Goal: Task Accomplishment & Management: Complete application form

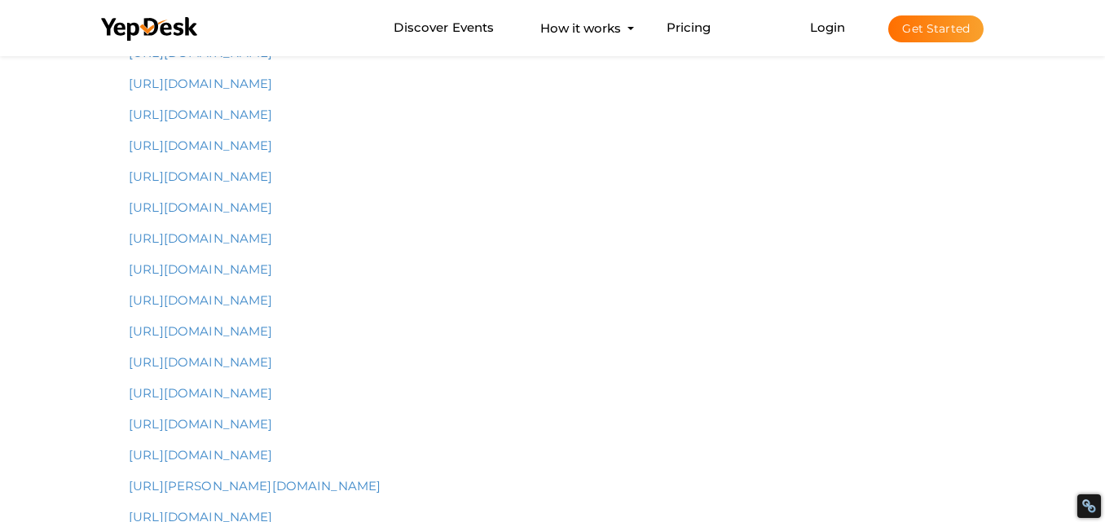
scroll to position [724, 0]
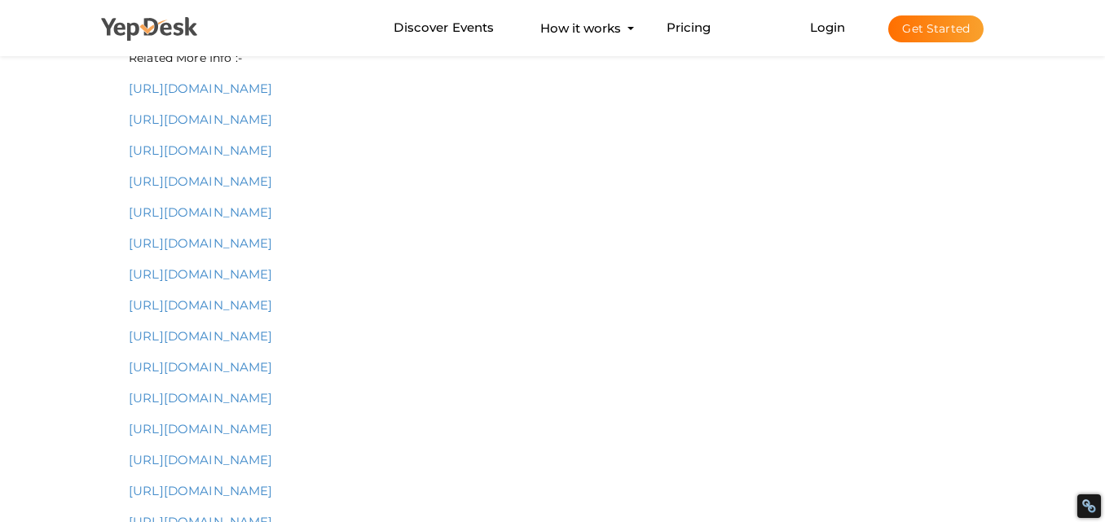
click at [112, 24] on use at bounding box center [149, 29] width 96 height 24
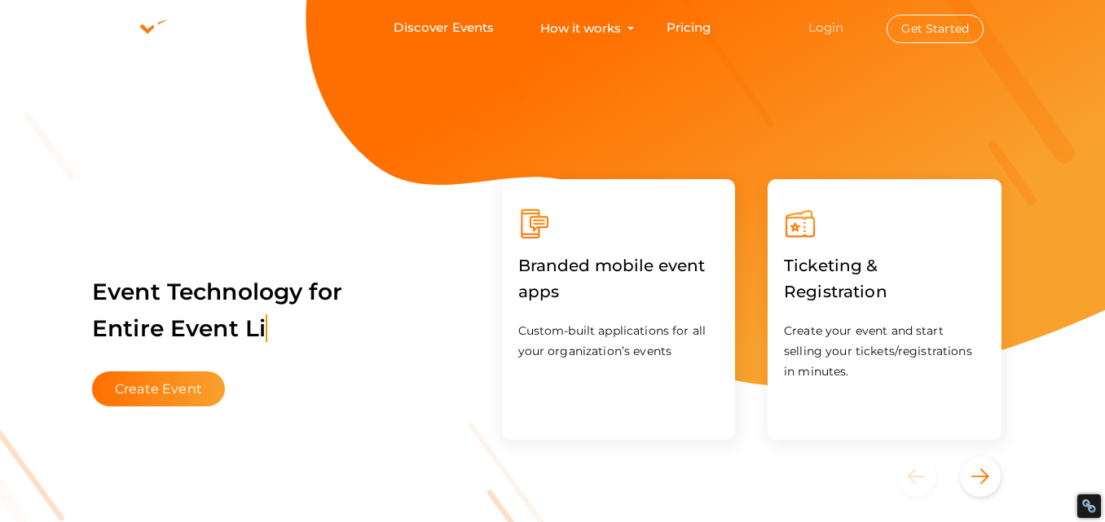
click at [827, 31] on link "Login" at bounding box center [827, 27] width 36 height 15
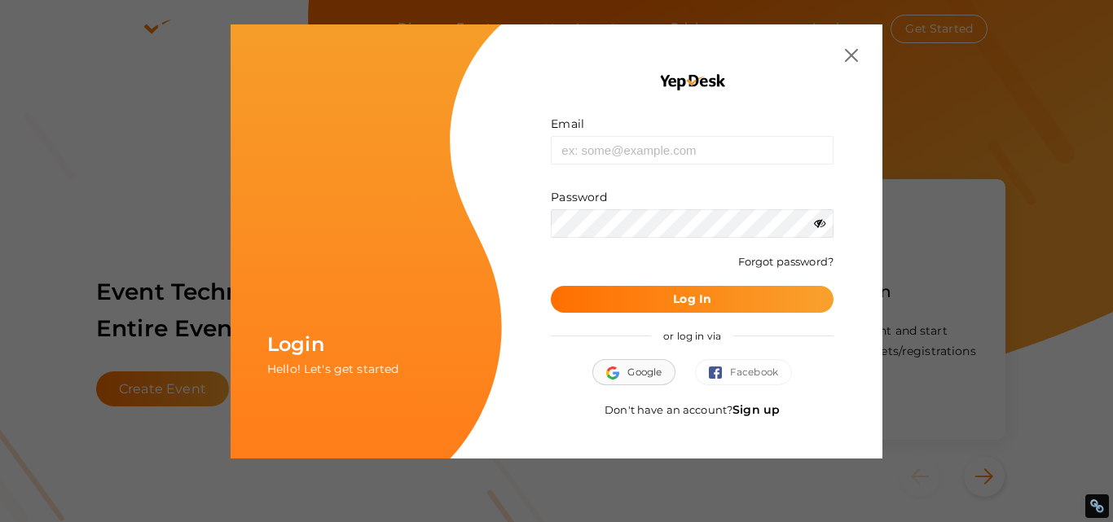
click at [643, 376] on span "Google" at bounding box center [633, 372] width 55 height 16
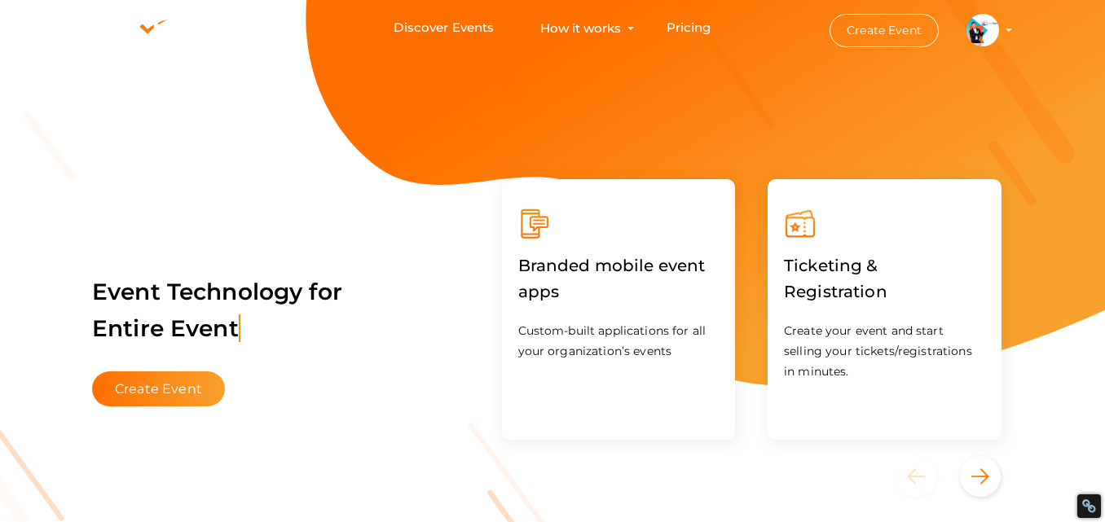
click at [1001, 32] on button "[PERSON_NAME] war [EMAIL_ADDRESS][DOMAIN_NAME] Personal Profile My Events Admin…" at bounding box center [983, 30] width 42 height 34
click at [981, 29] on img at bounding box center [983, 30] width 33 height 33
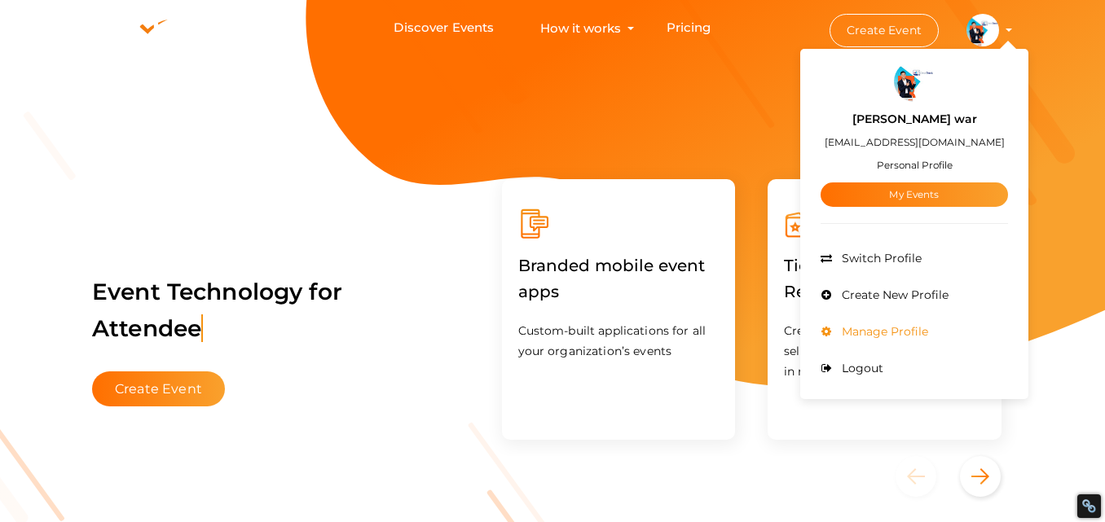
click at [873, 333] on span "Manage Profile" at bounding box center [883, 331] width 90 height 15
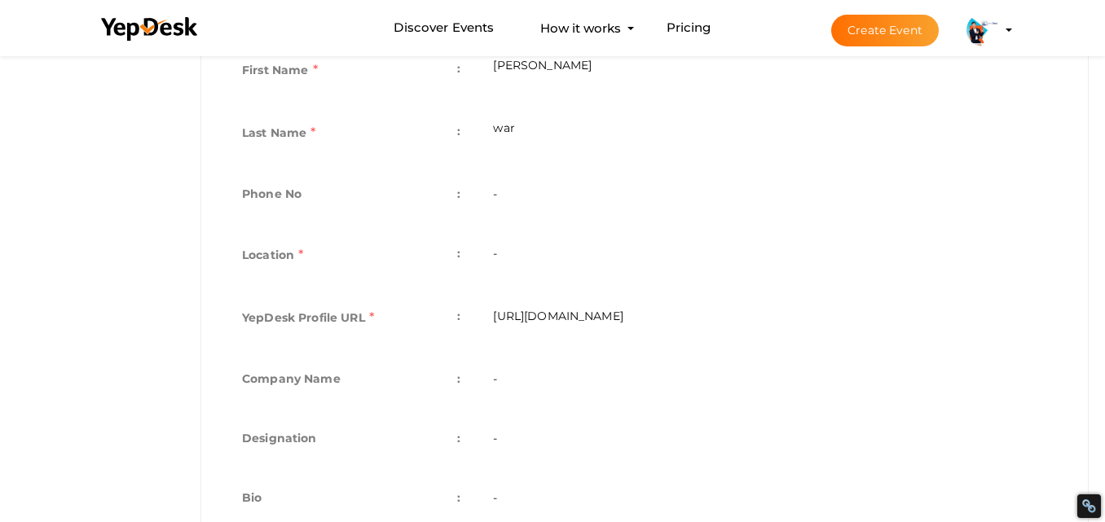
scroll to position [478, 0]
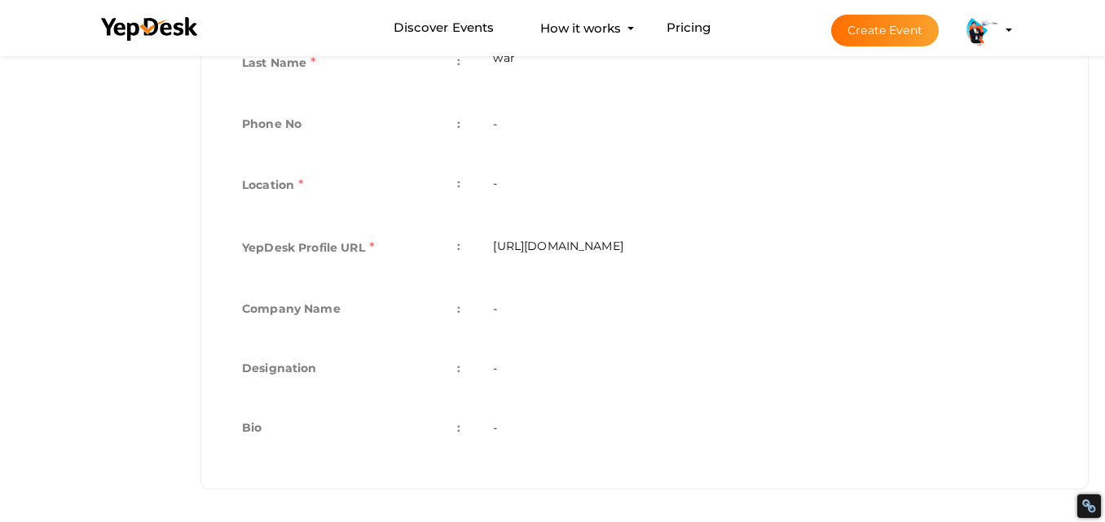
click at [514, 318] on td "-" at bounding box center [770, 311] width 587 height 60
click at [500, 311] on td "-" at bounding box center [770, 311] width 587 height 60
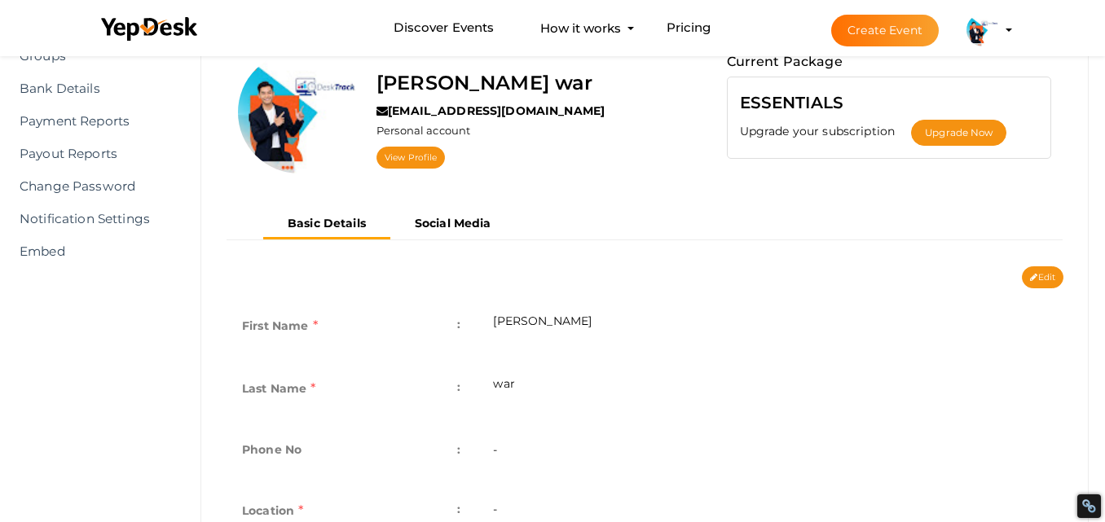
scroll to position [70, 0]
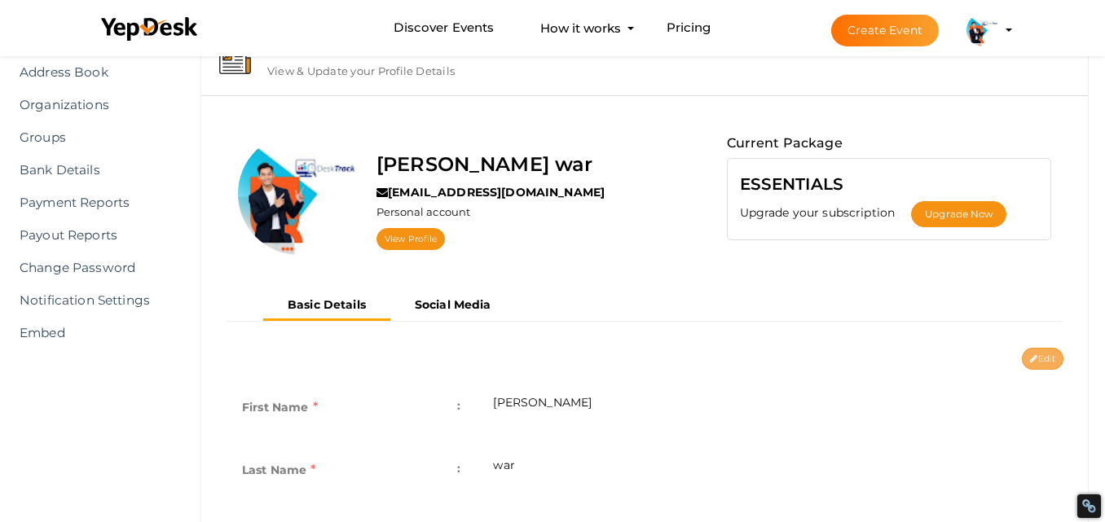
click at [1034, 363] on icon at bounding box center [1033, 359] width 7 height 9
type input "james"
type input "war"
type input "jameswar"
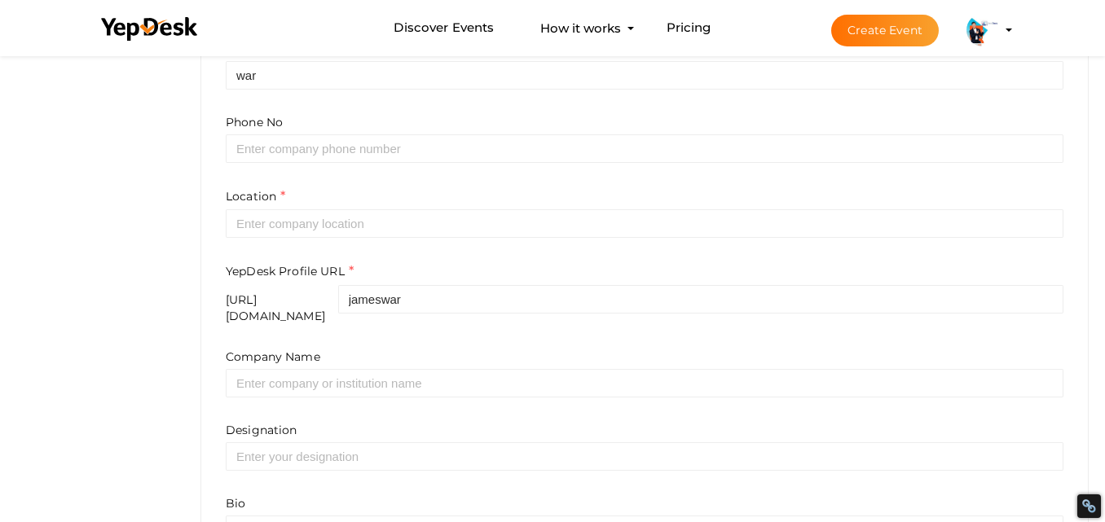
scroll to position [559, 0]
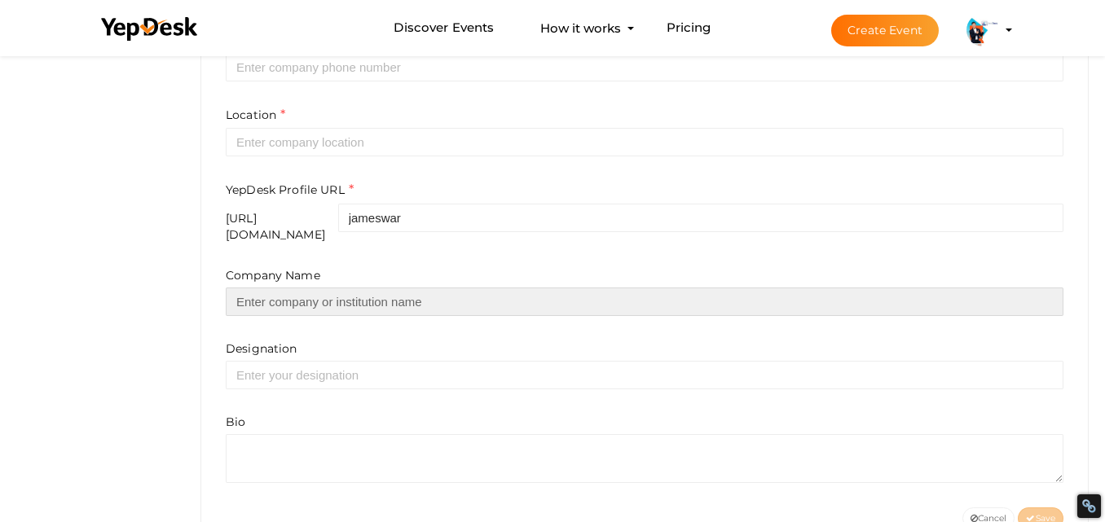
click at [327, 294] on input "text" at bounding box center [645, 302] width 838 height 29
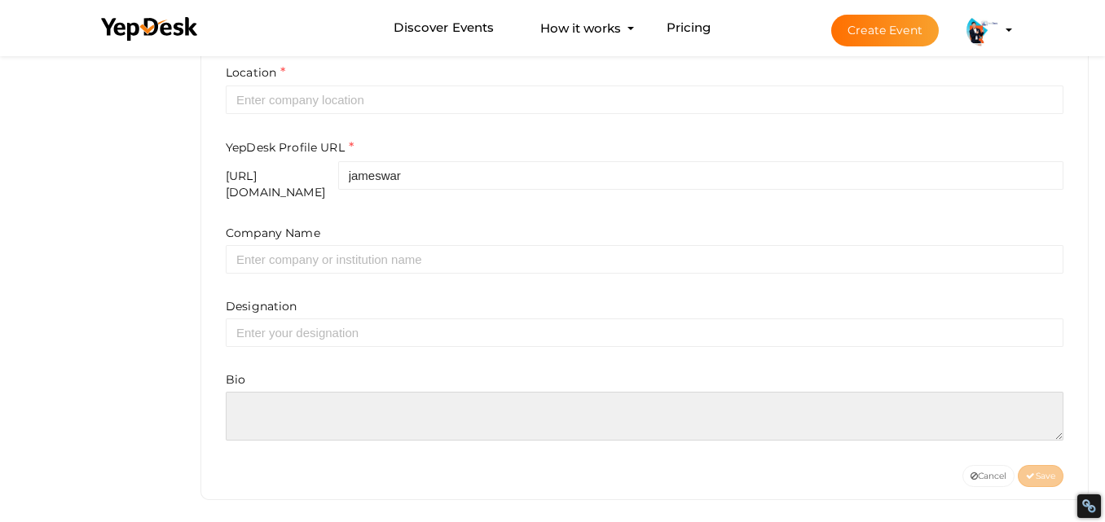
click at [355, 410] on textarea at bounding box center [645, 416] width 838 height 49
click at [313, 397] on textarea "To enrich screen reader interactions, please activate Accessibility in Grammarl…" at bounding box center [645, 416] width 838 height 49
paste textarea "My name is James War, and I'm a successful marketing manager with three solid y…"
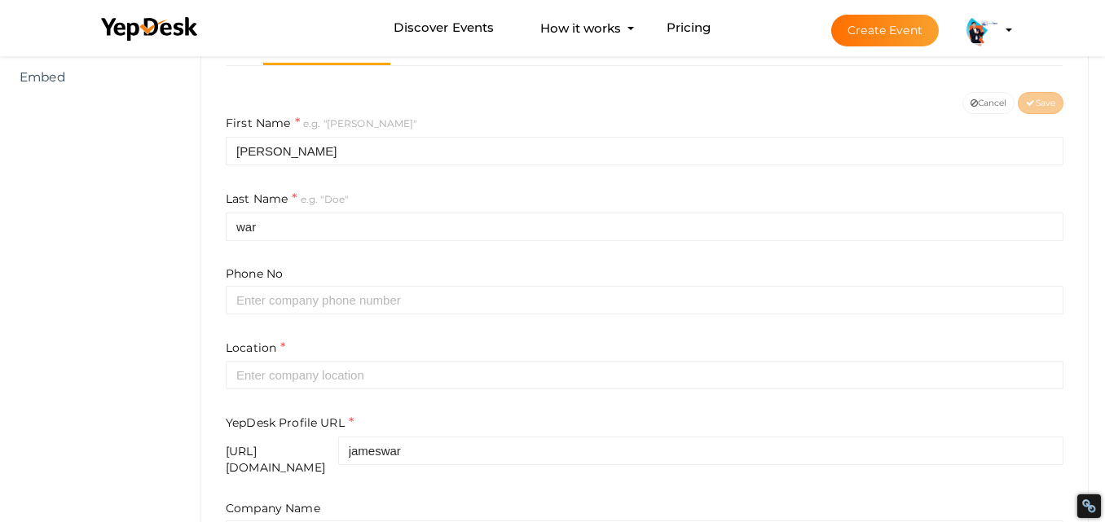
scroll to position [408, 0]
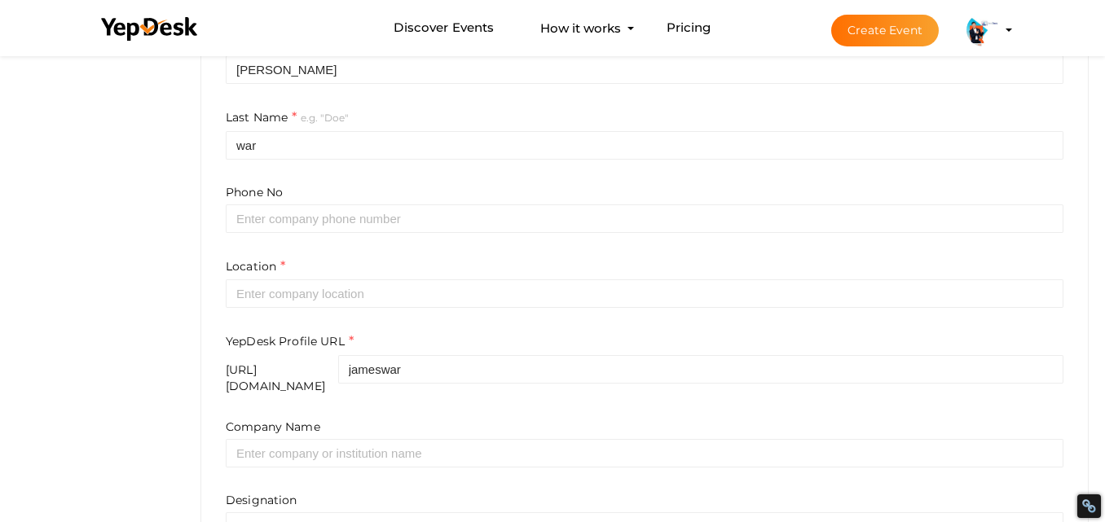
type textarea "My name is James War, and I'm a successful marketing manager with three solid y…"
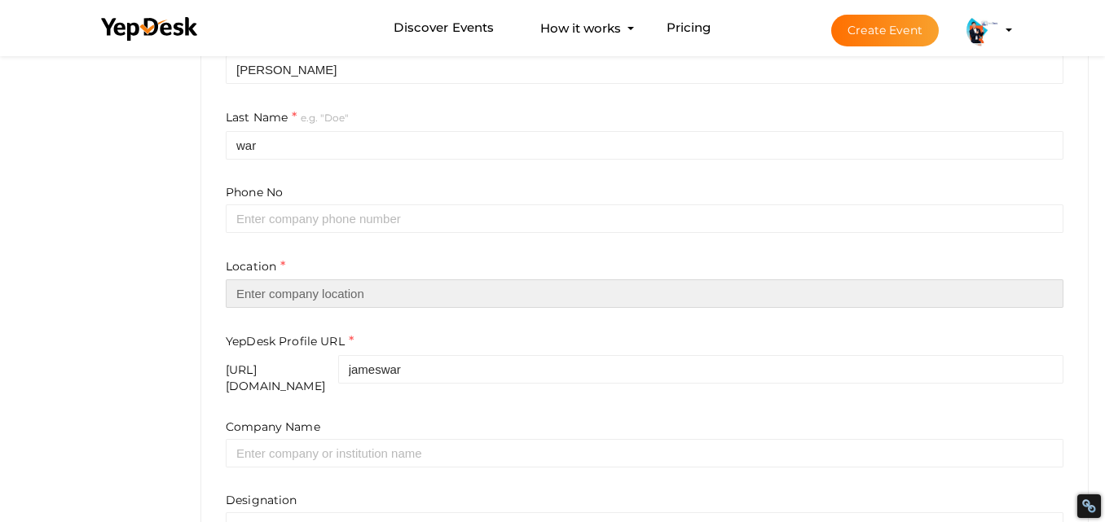
click at [349, 292] on input "text" at bounding box center [645, 294] width 838 height 29
type input "[GEOGRAPHIC_DATA]"
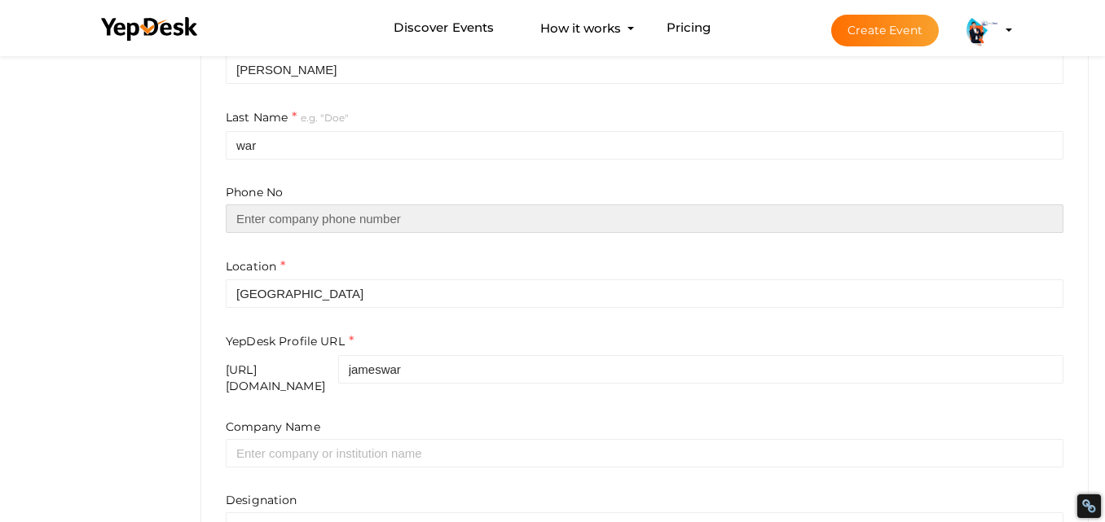
type input "16502428260"
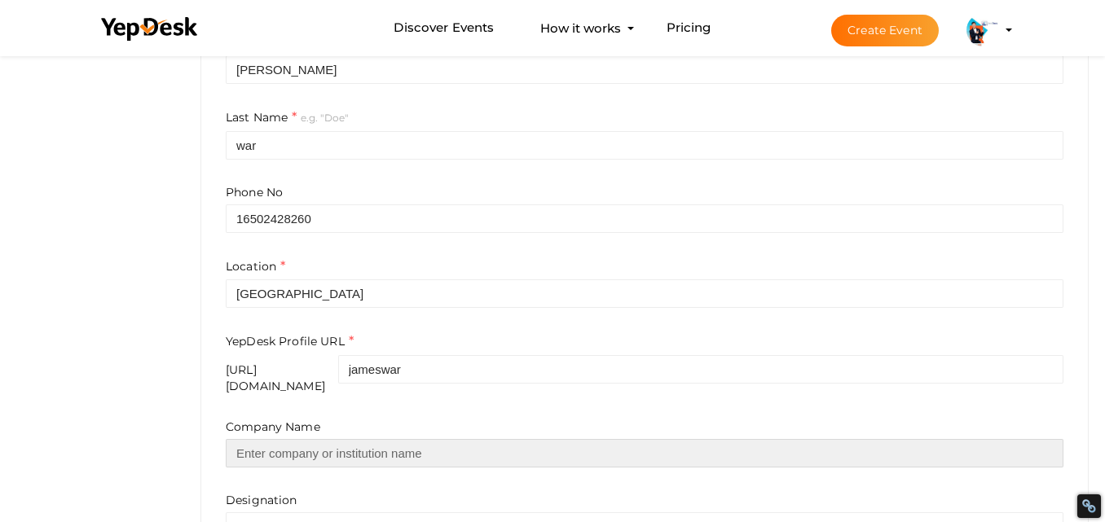
type input "Desk Track"
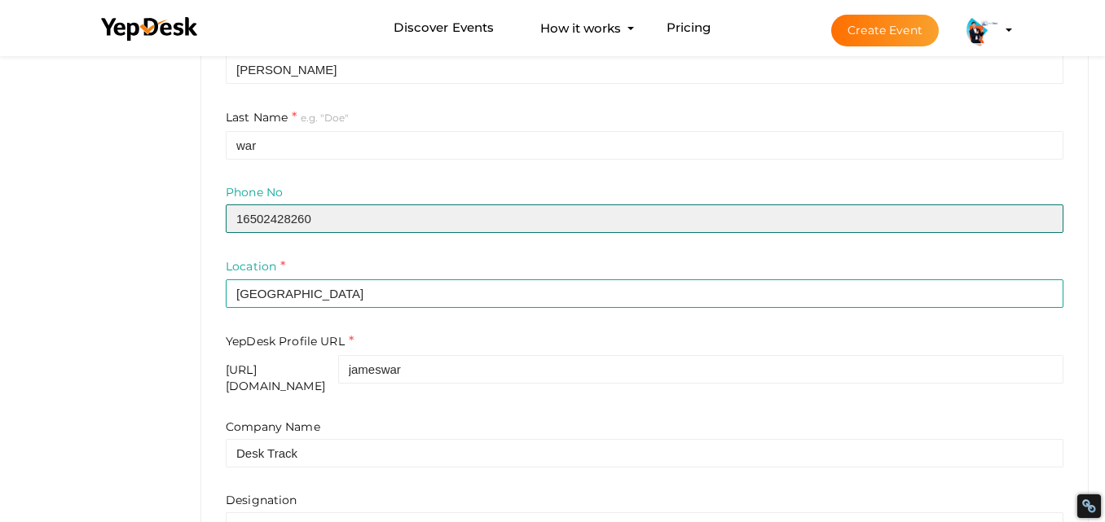
drag, startPoint x: 369, startPoint y: 226, endPoint x: 201, endPoint y: 221, distance: 168.0
click at [201, 221] on div "james war jameswar208@gmail.com Personal account View Profile Current Package E…" at bounding box center [644, 226] width 887 height 936
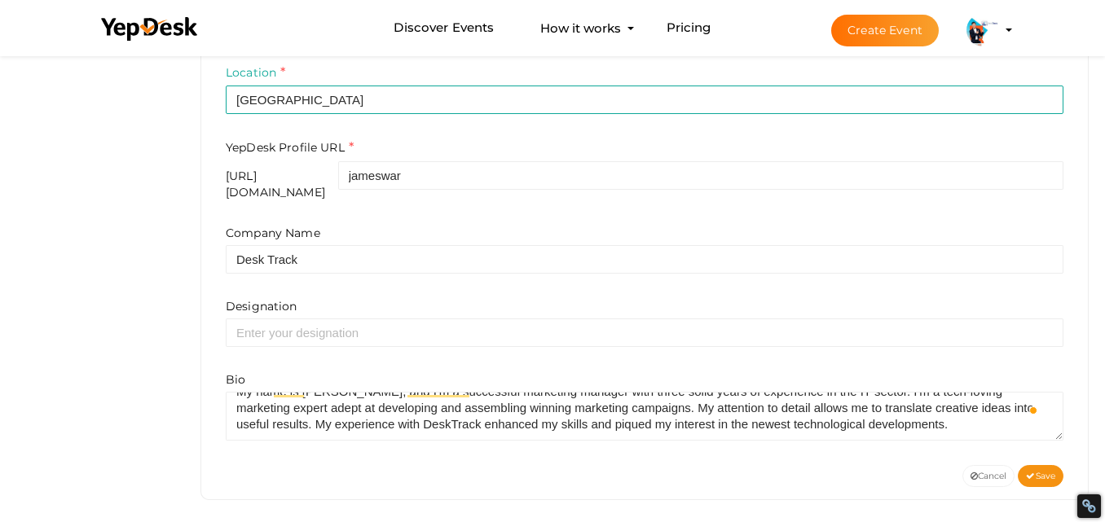
scroll to position [33, 0]
click at [1043, 471] on span "Save" at bounding box center [1040, 476] width 29 height 11
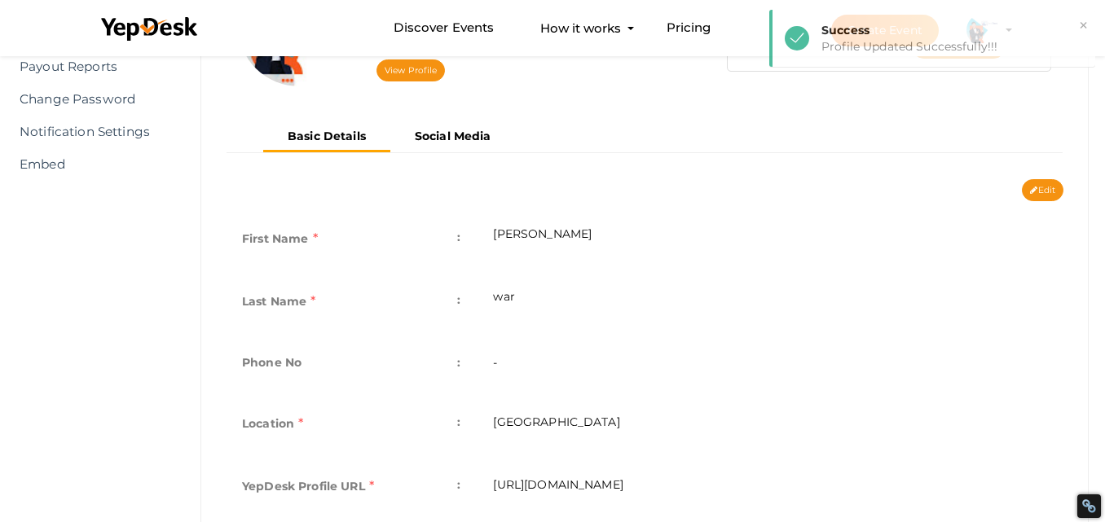
scroll to position [157, 0]
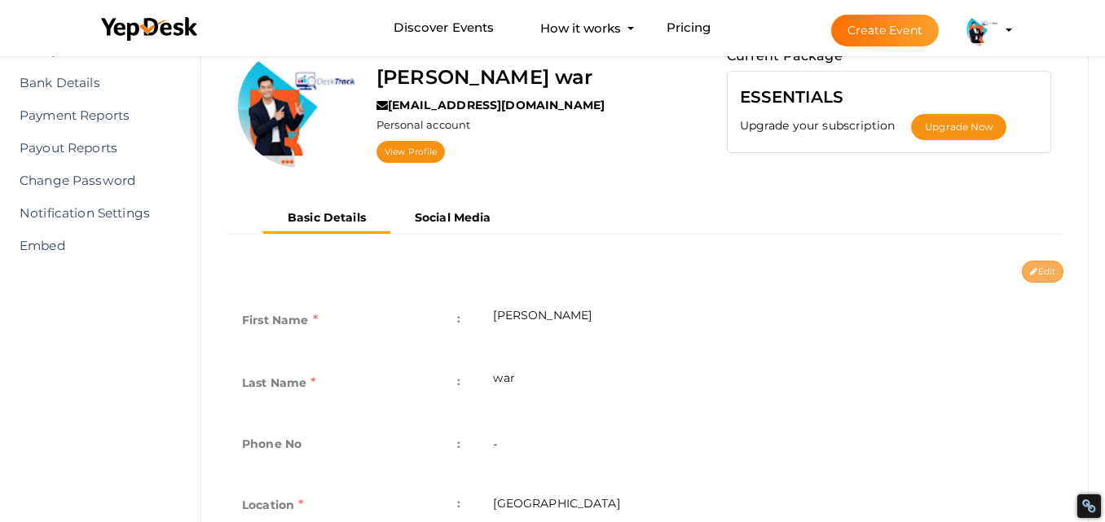
click at [1056, 265] on button "Edit" at bounding box center [1043, 272] width 42 height 22
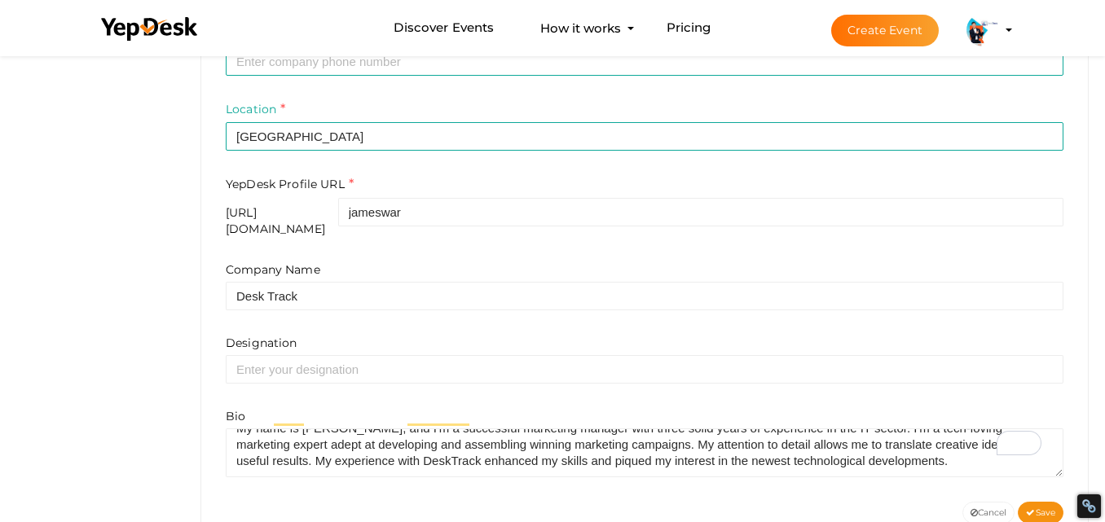
scroll to position [602, 0]
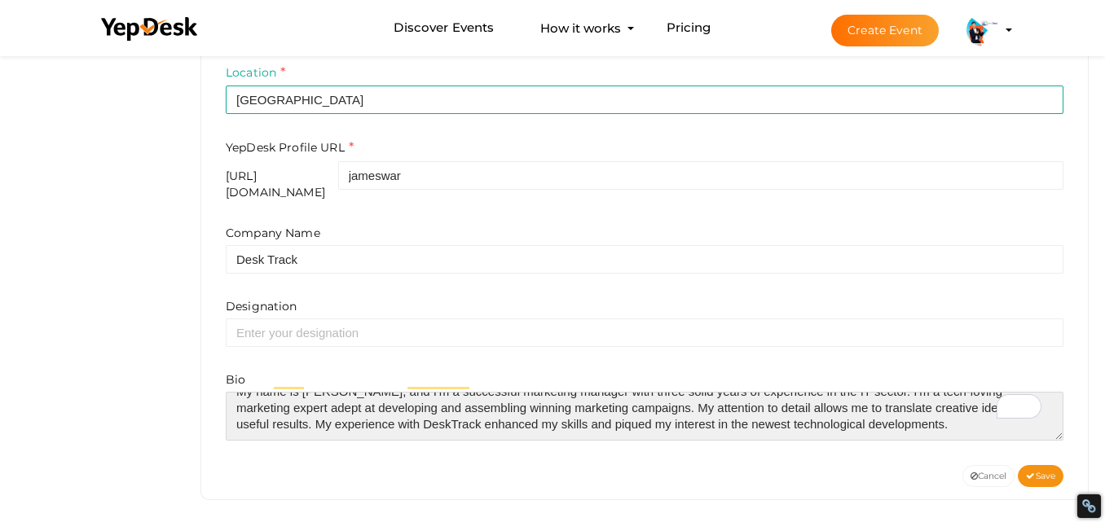
click at [918, 402] on textarea "To enrich screen reader interactions, please activate Accessibility in Grammarl…" at bounding box center [645, 416] width 838 height 49
paste textarea "https://desktrack.timentask.com/"
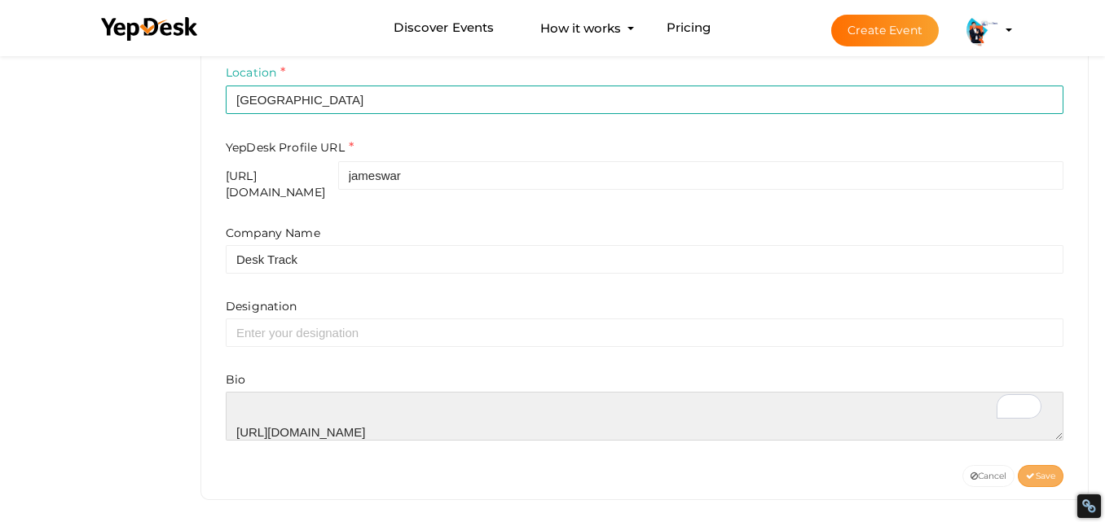
type textarea "My name is James War, and I'm a successful marketing manager with three solid y…"
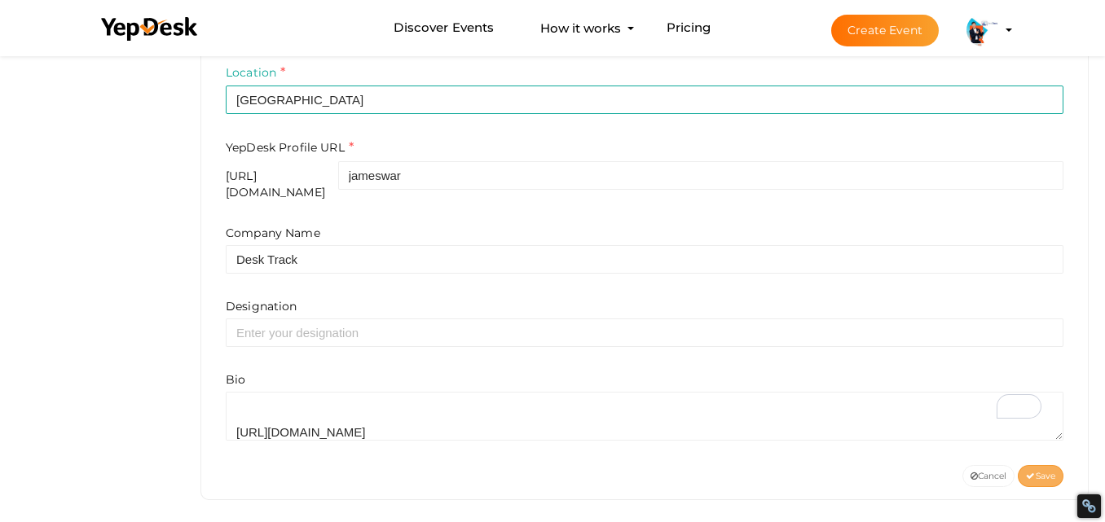
click at [1043, 471] on span "Save" at bounding box center [1040, 476] width 29 height 11
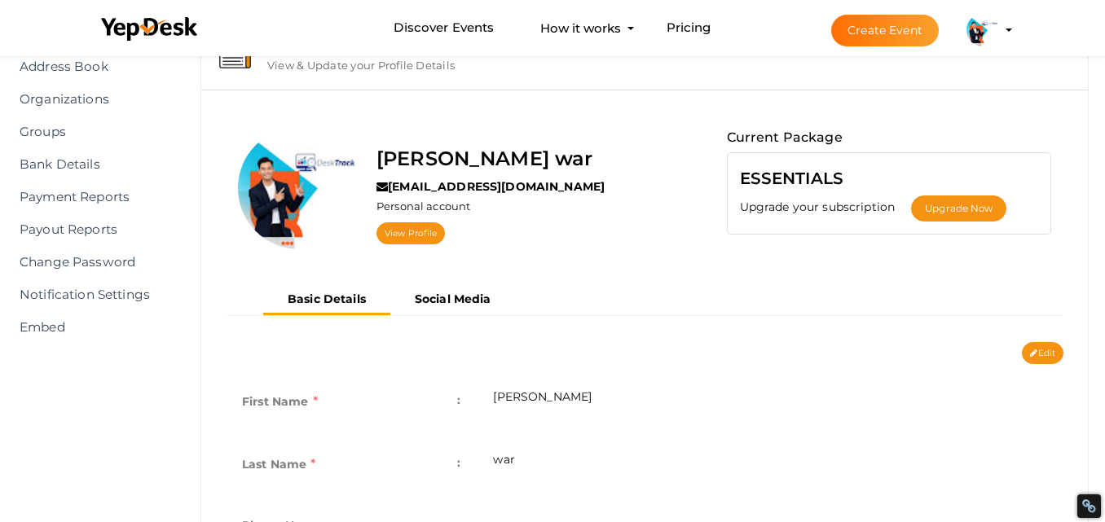
scroll to position [0, 0]
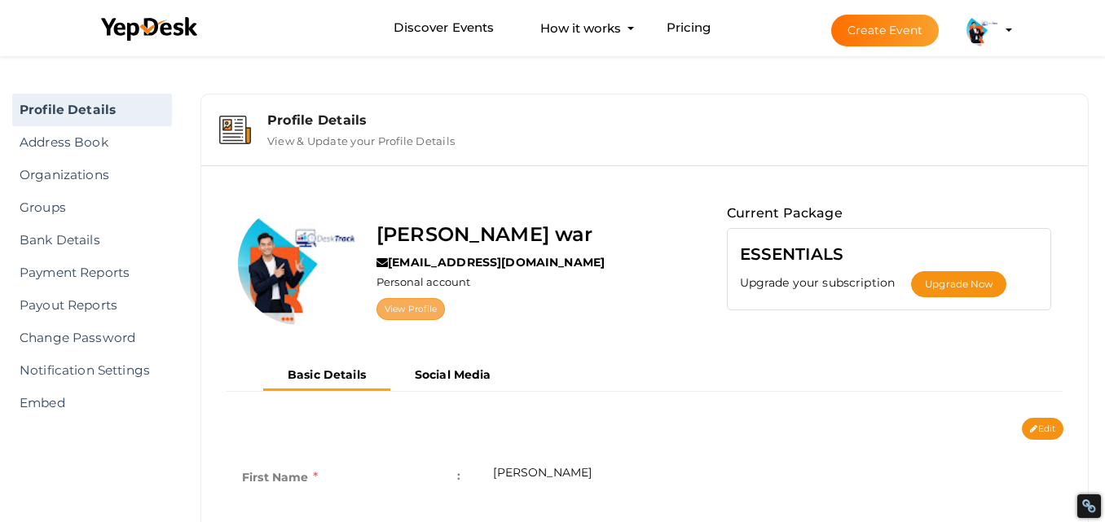
click at [413, 315] on link "View Profile" at bounding box center [411, 309] width 68 height 22
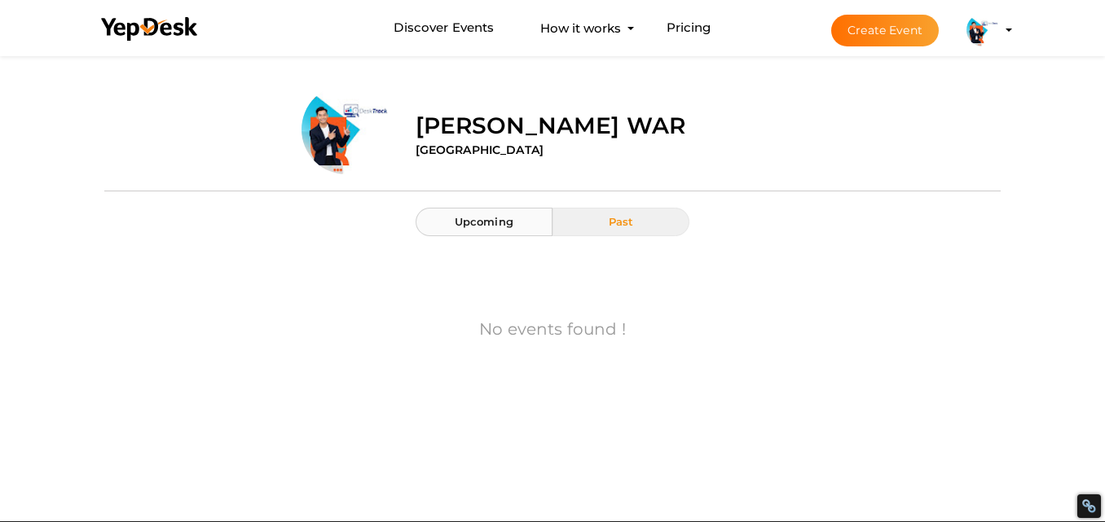
click at [487, 223] on span "Upcoming" at bounding box center [484, 221] width 59 height 13
click at [624, 214] on button "Past" at bounding box center [621, 222] width 137 height 29
click at [990, 29] on img at bounding box center [983, 30] width 33 height 33
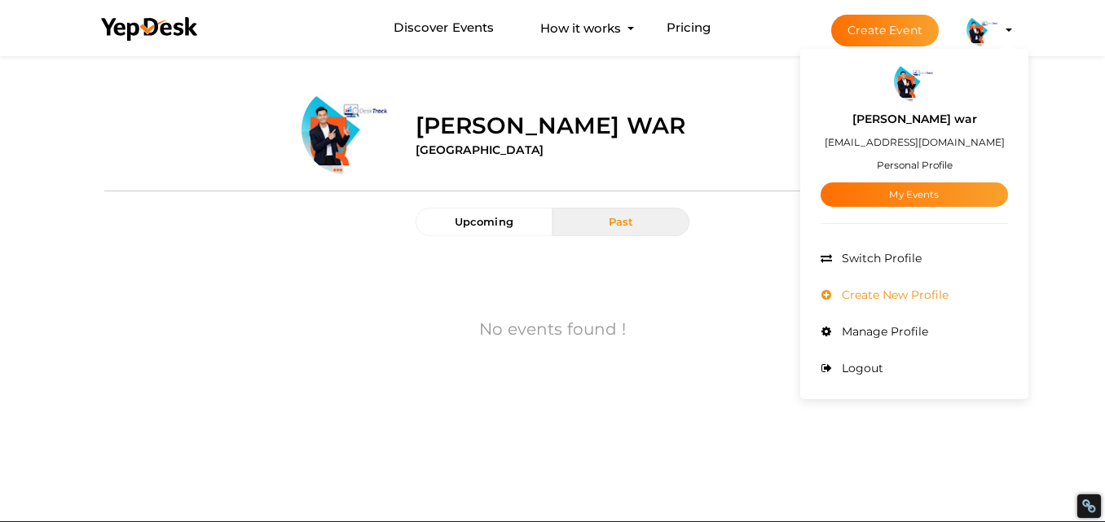
click at [906, 296] on span "Create New Profile" at bounding box center [893, 295] width 111 height 15
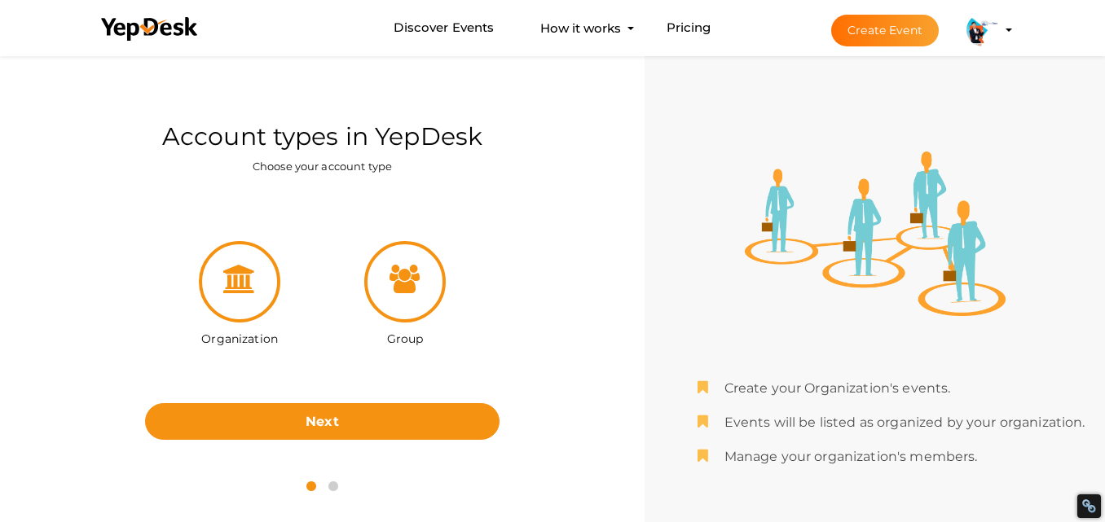
click at [411, 297] on div at bounding box center [405, 282] width 82 height 82
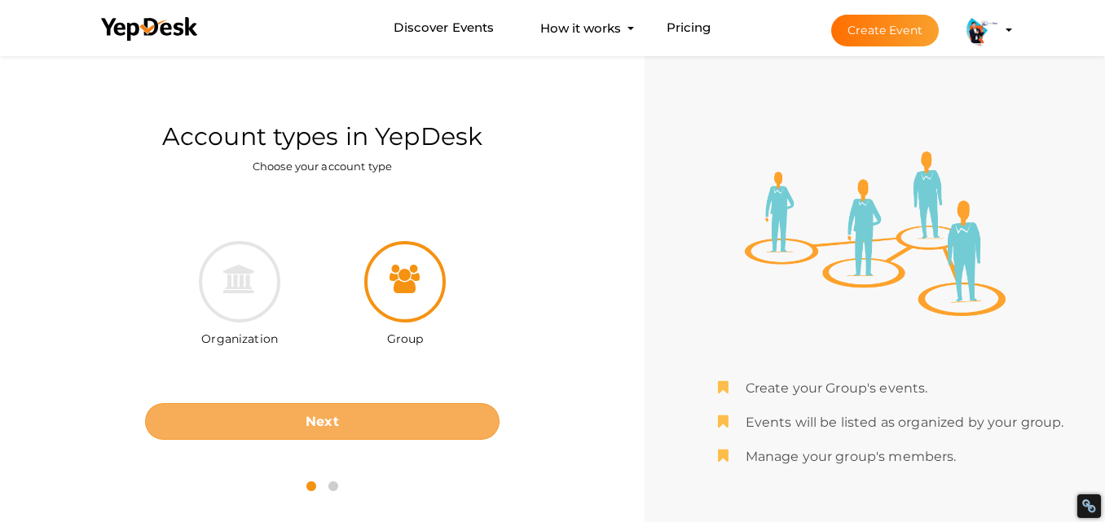
click at [327, 420] on b "Next" at bounding box center [322, 421] width 33 height 15
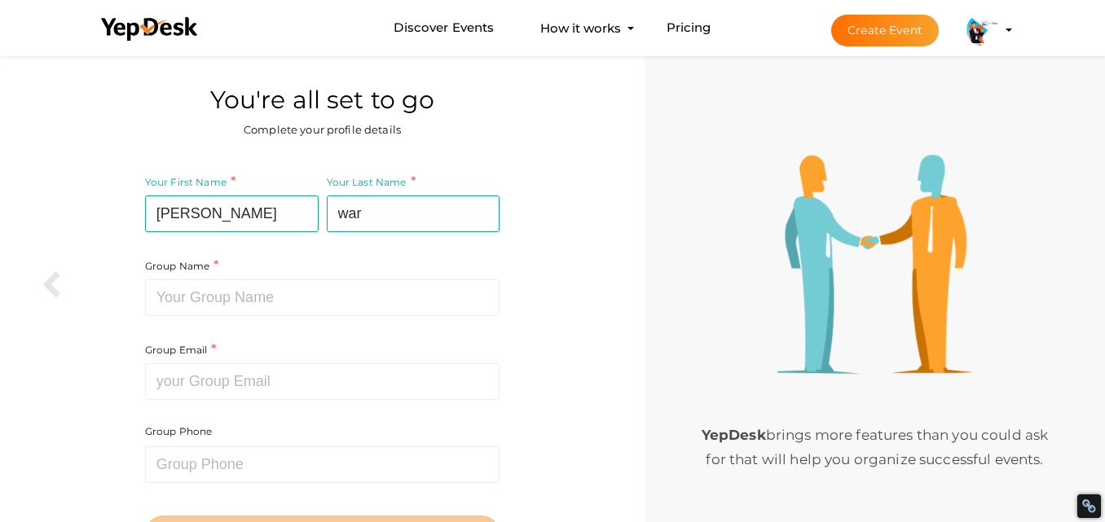
click at [858, 39] on button "Create Event" at bounding box center [885, 31] width 108 height 32
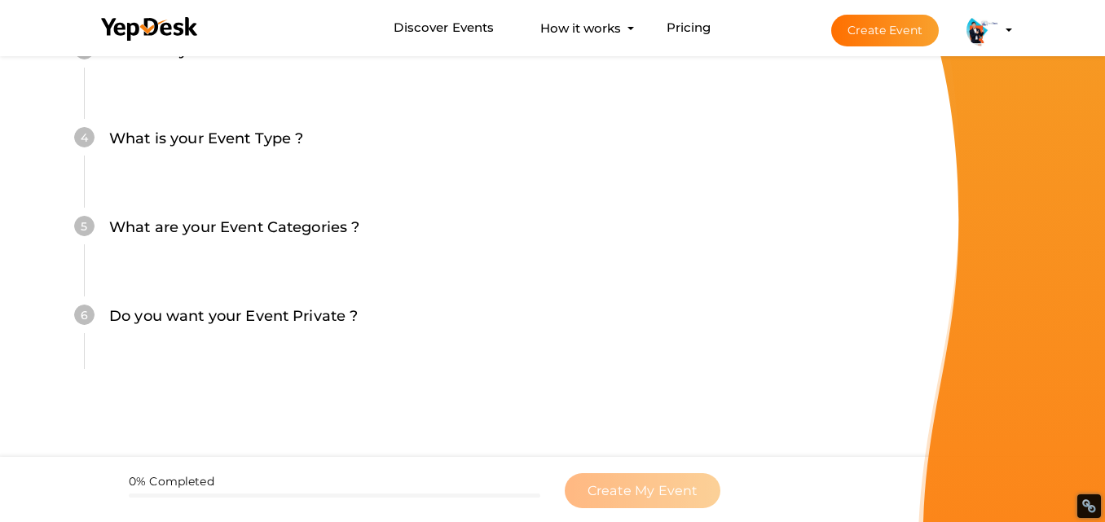
scroll to position [36, 0]
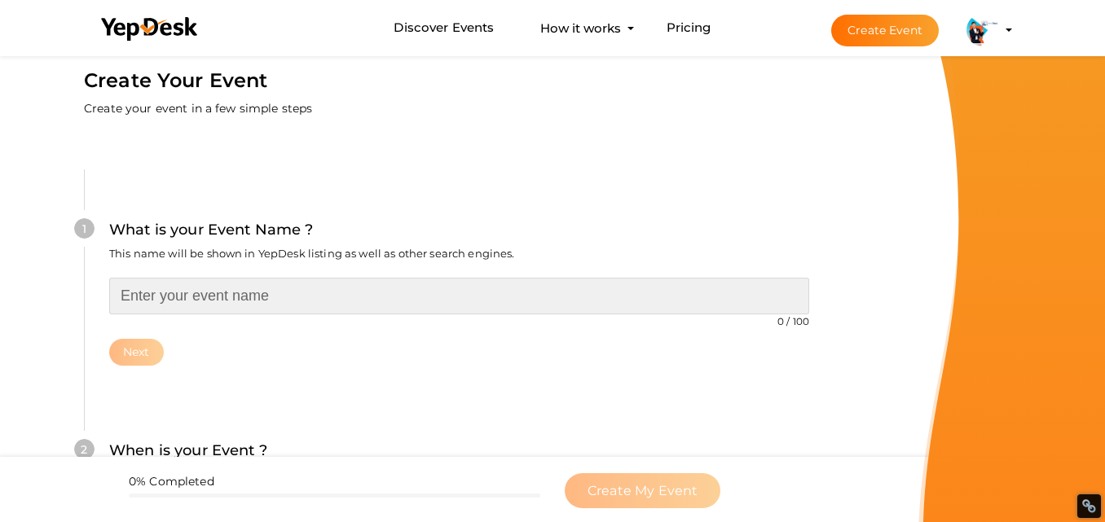
click at [262, 305] on input "text" at bounding box center [459, 296] width 700 height 37
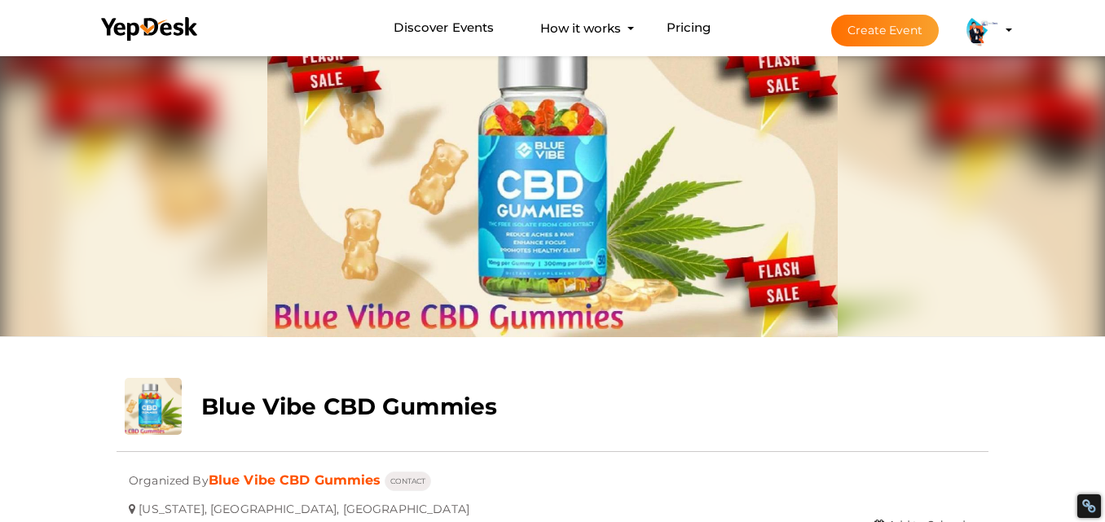
click at [985, 30] on img at bounding box center [983, 30] width 33 height 33
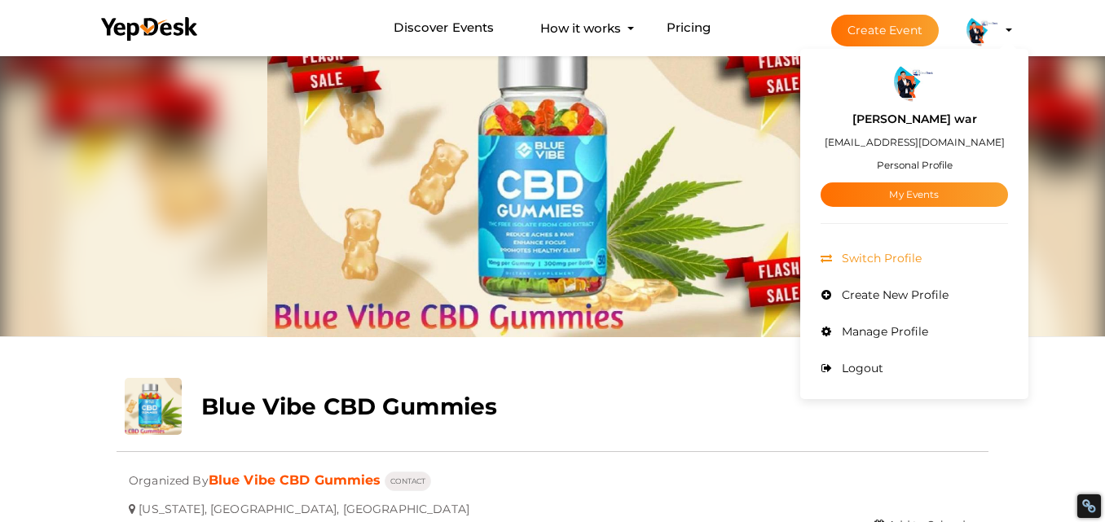
click at [884, 257] on span "Switch Profile" at bounding box center [880, 258] width 84 height 15
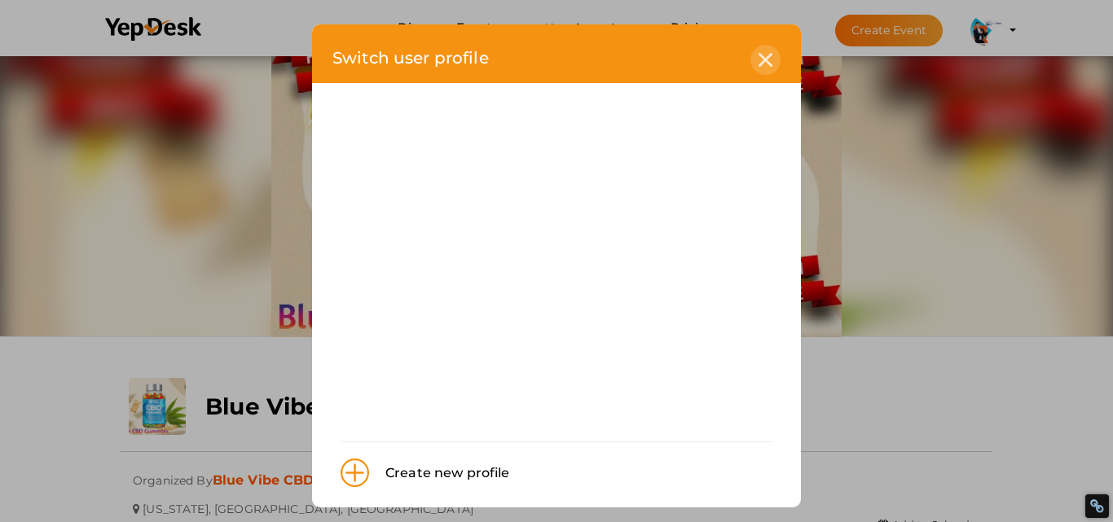
click at [758, 68] on div at bounding box center [766, 60] width 30 height 30
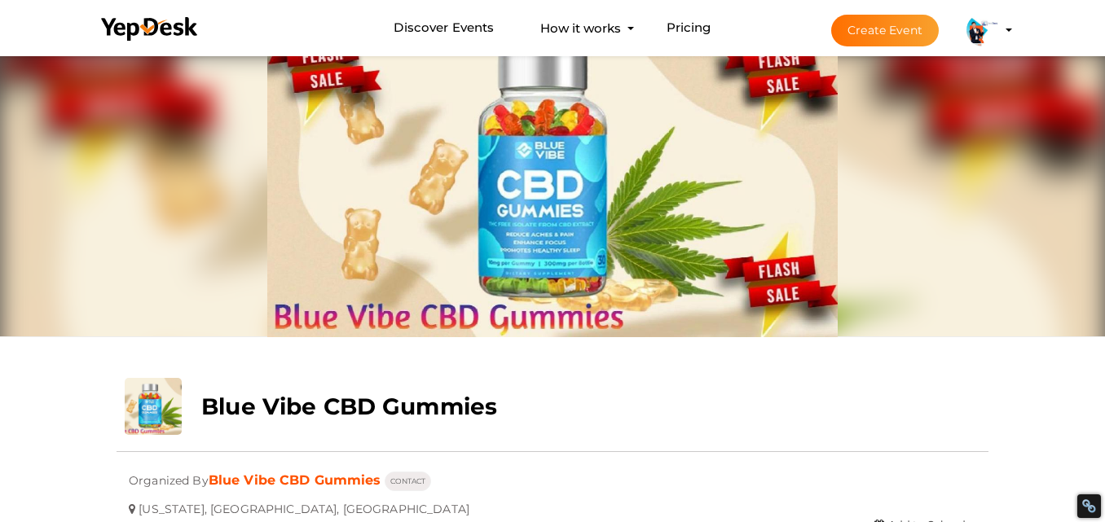
click at [858, 35] on button "Create Event" at bounding box center [885, 31] width 108 height 32
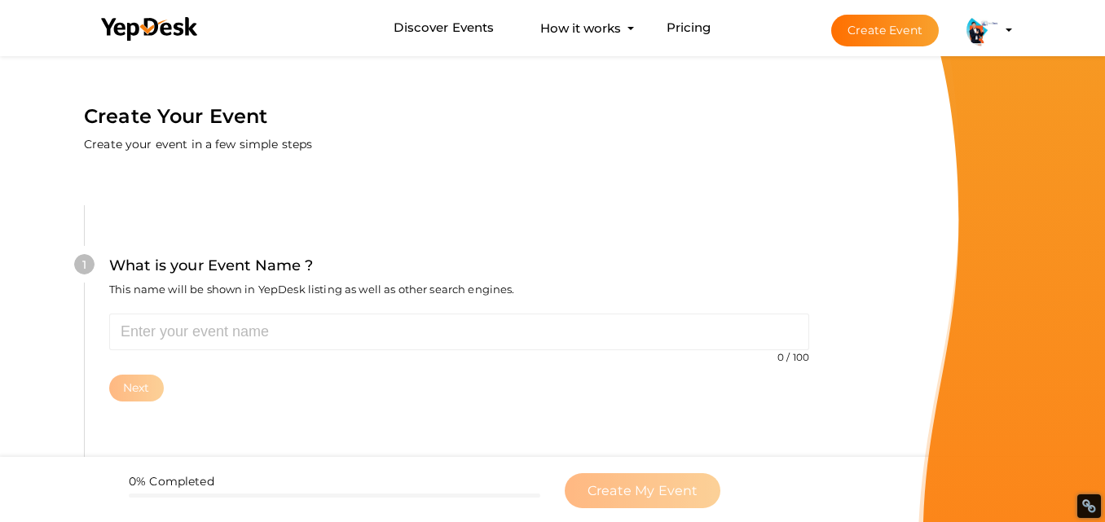
click at [170, 148] on label "Create your event in a few simple steps" at bounding box center [198, 144] width 228 height 16
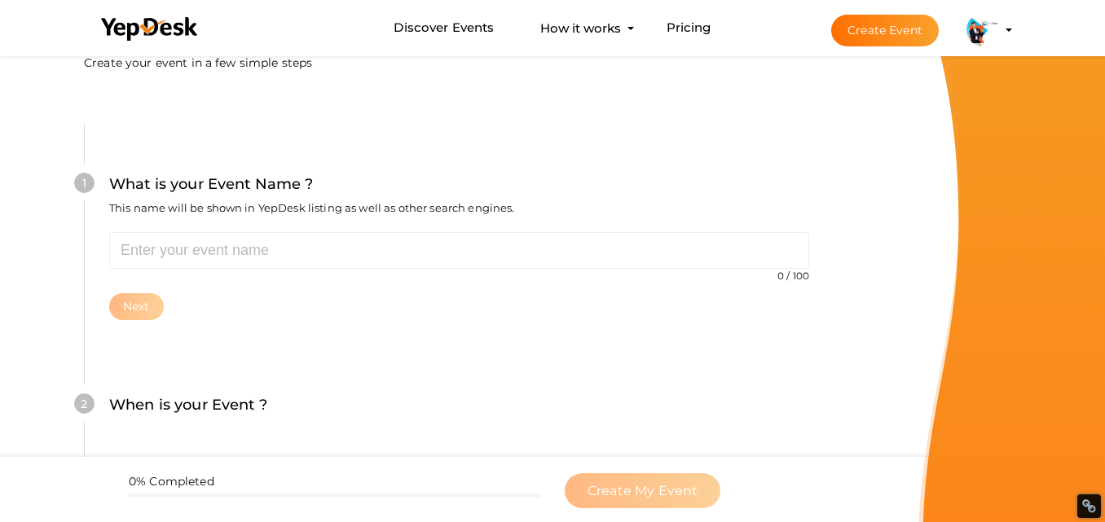
scroll to position [163, 0]
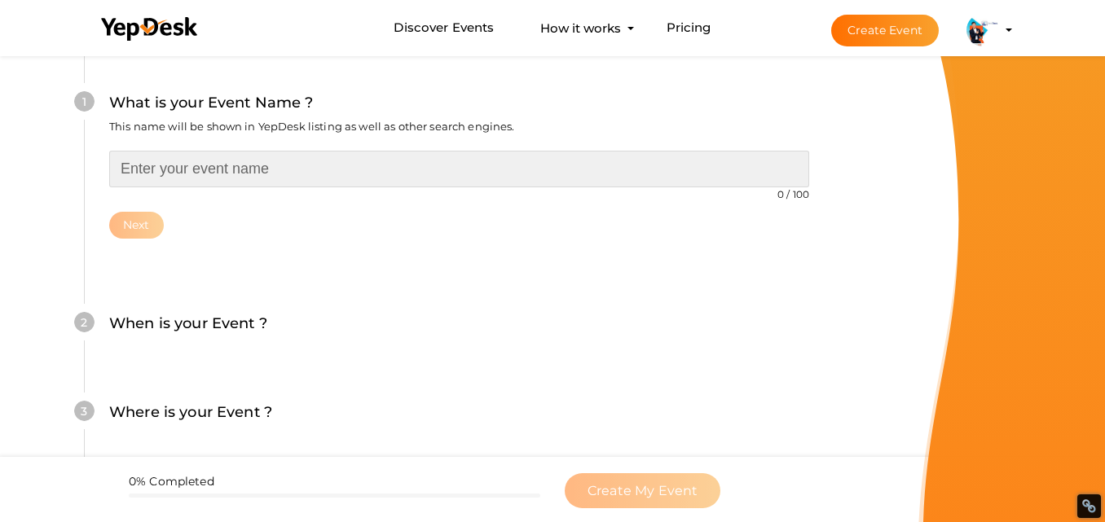
click at [246, 170] on input "text" at bounding box center [459, 169] width 700 height 37
type input "Software"
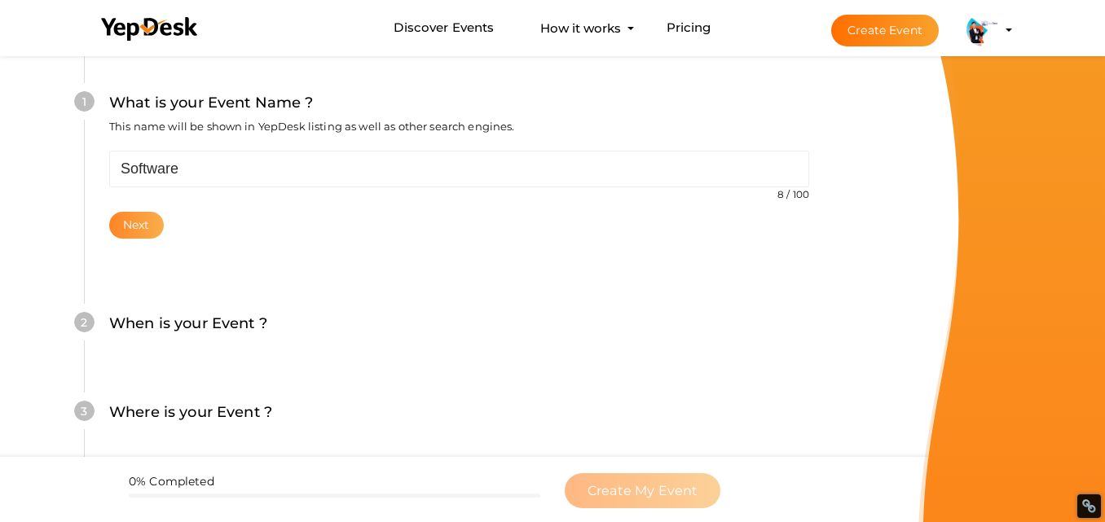
click at [134, 226] on button "Next" at bounding box center [136, 225] width 55 height 27
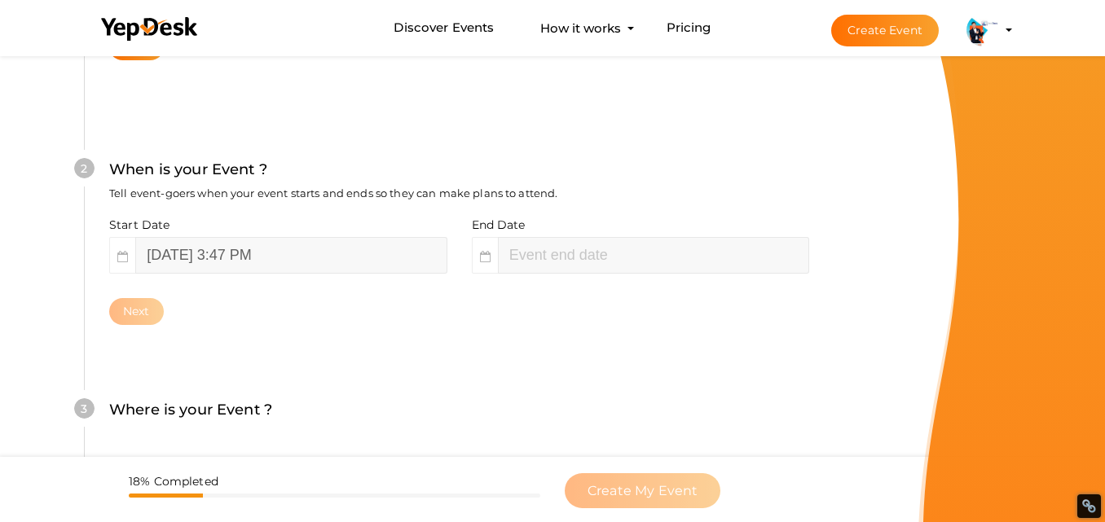
scroll to position [375, 0]
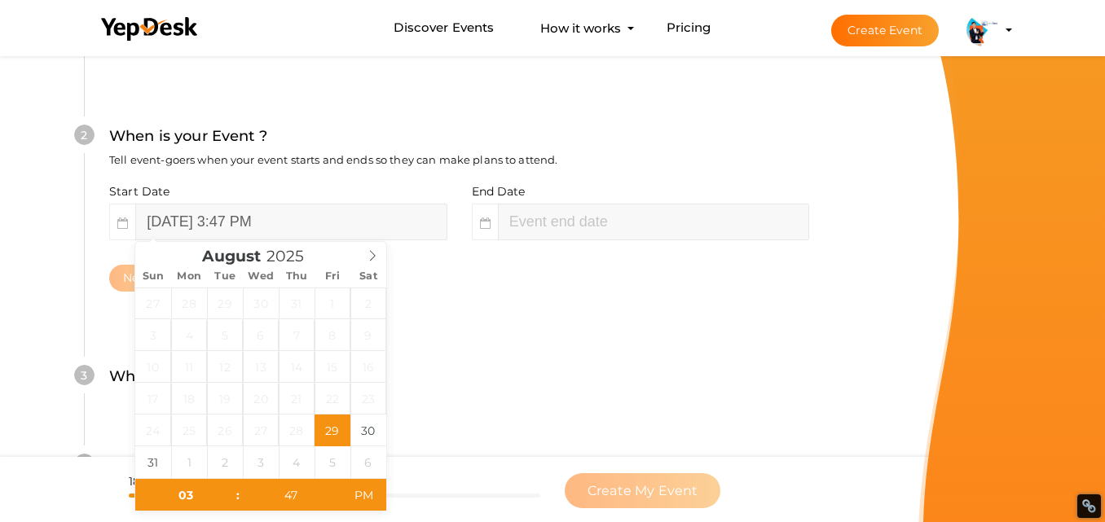
click at [225, 283] on div "Sun Mon Tue Wed Thu Fri Sat" at bounding box center [260, 276] width 251 height 23
type input "[DATE] 3:47 PM"
type input "05"
type input "47"
type input "[DATE] 5:47 PM"
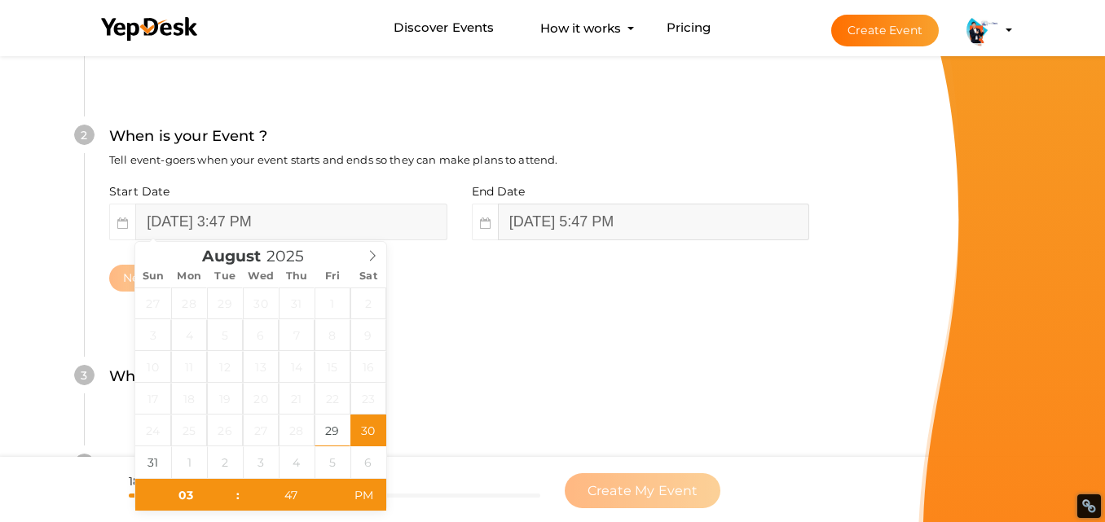
click at [538, 231] on input "[DATE] 5:47 PM" at bounding box center [653, 222] width 311 height 37
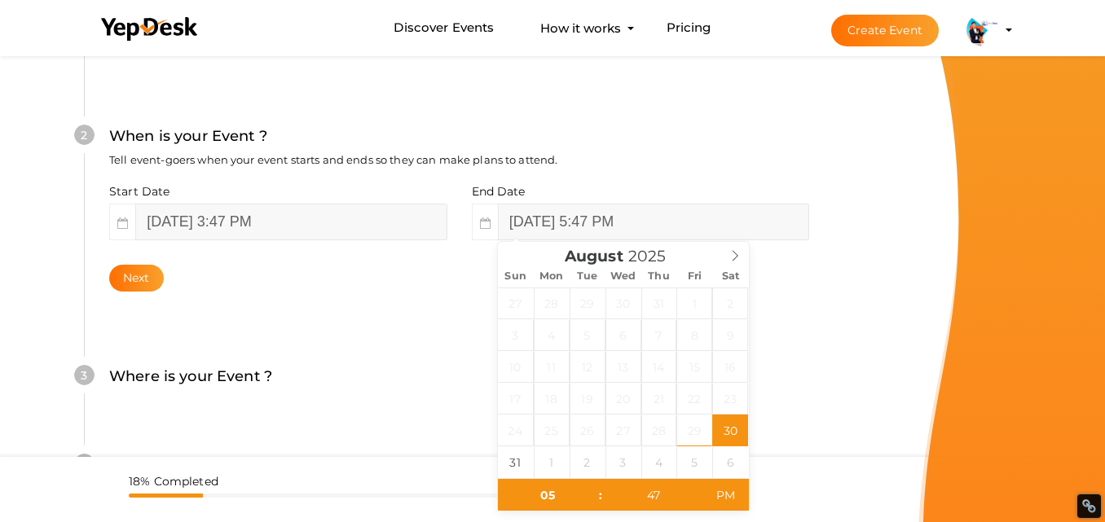
click at [825, 305] on div "2 When is your Event ? Tell event-goers when your event starts and ends so they…" at bounding box center [459, 208] width 750 height 265
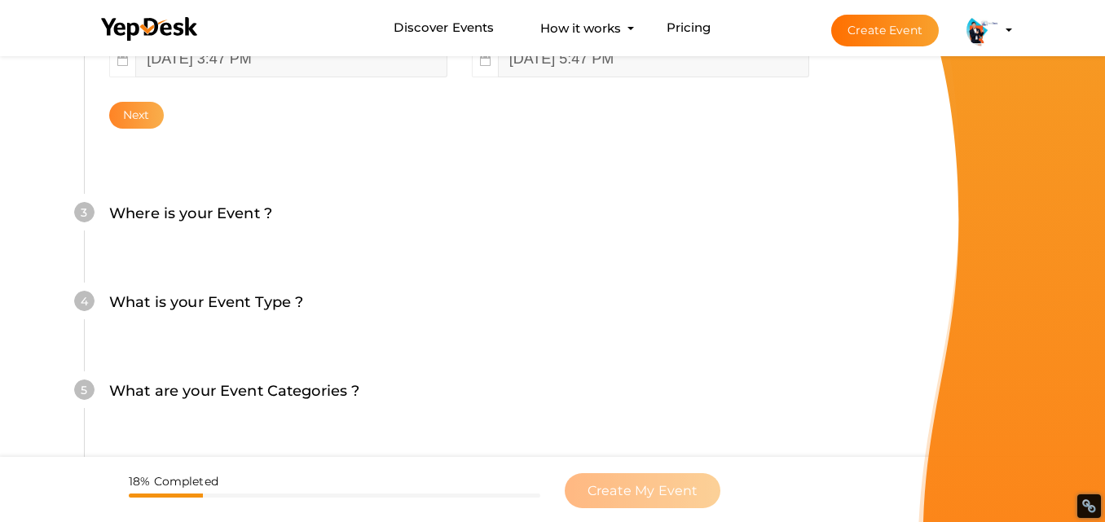
click at [146, 108] on button "Next" at bounding box center [136, 115] width 55 height 27
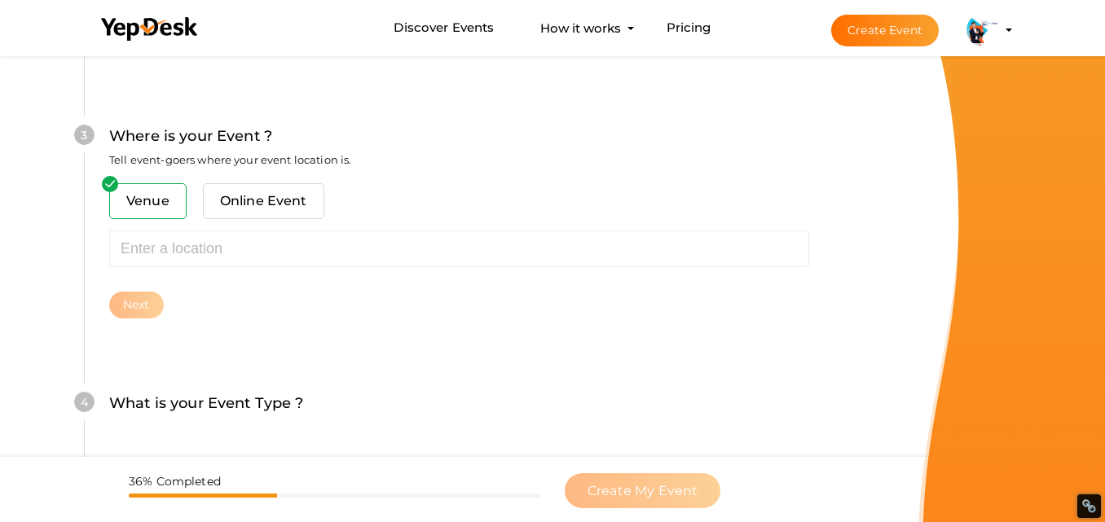
scroll to position [721, 0]
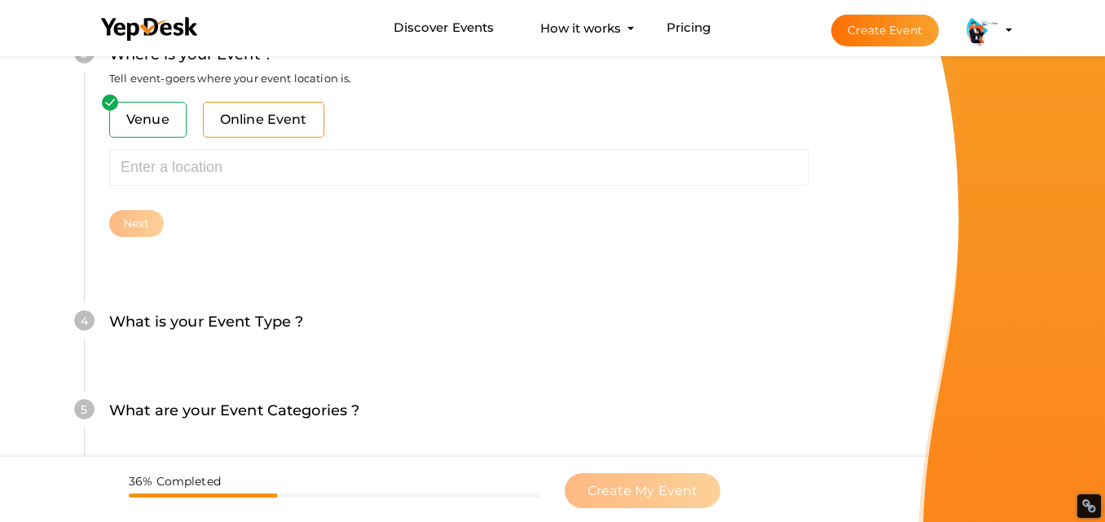
click at [239, 116] on span "Online Event" at bounding box center [263, 120] width 121 height 36
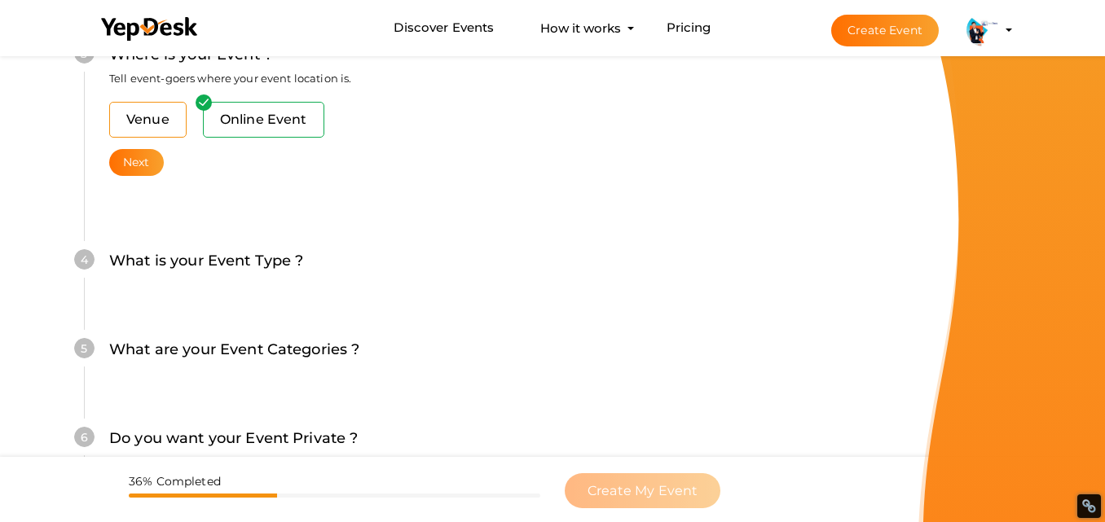
click at [164, 111] on span "Venue" at bounding box center [147, 120] width 77 height 36
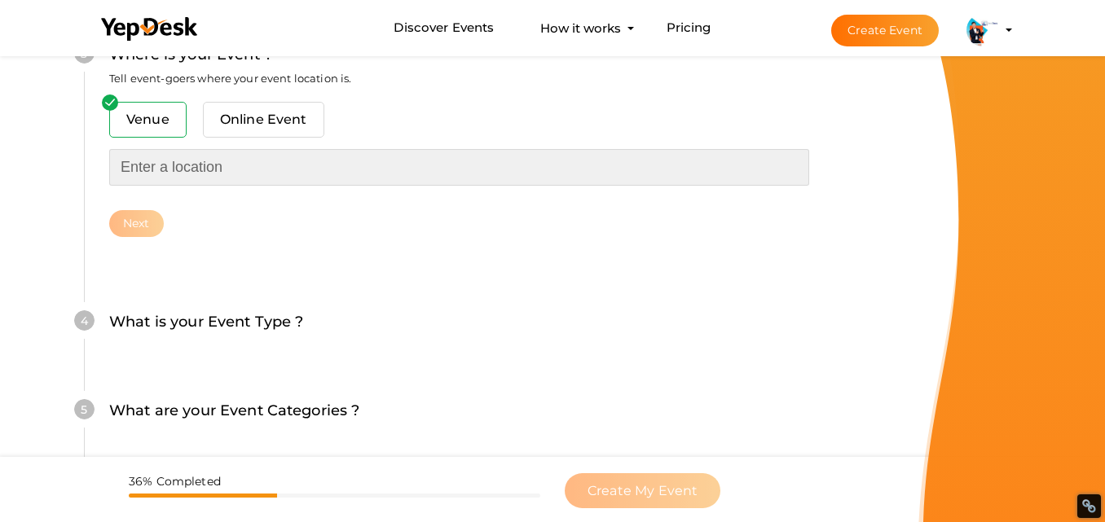
click at [165, 168] on input "text" at bounding box center [459, 167] width 700 height 37
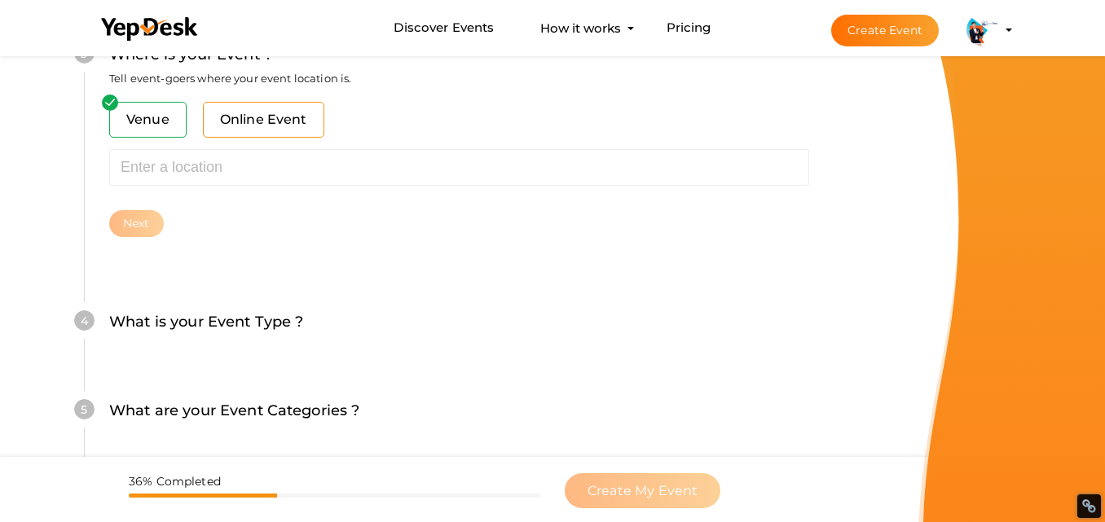
click at [258, 125] on span "Online Event" at bounding box center [263, 120] width 121 height 36
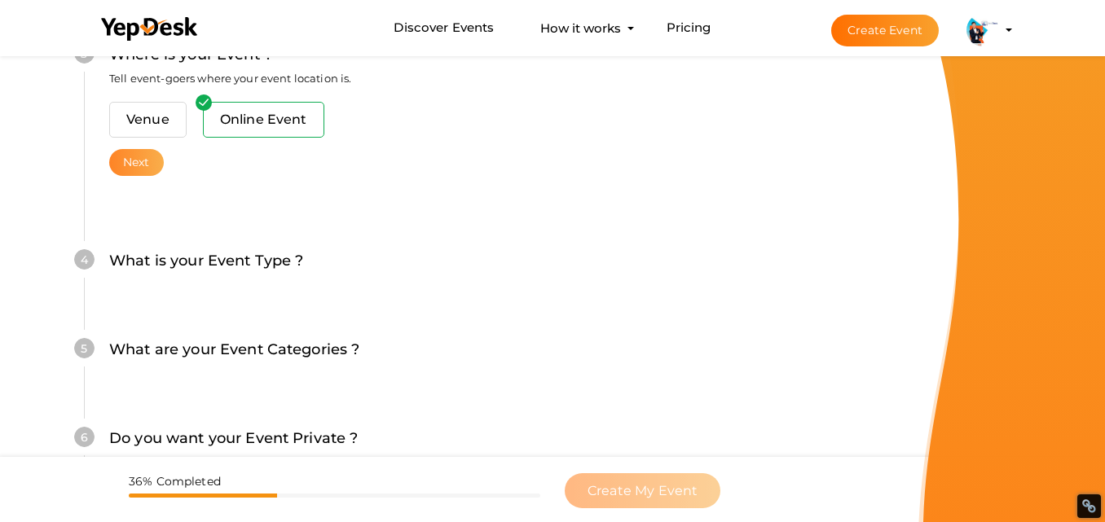
click at [143, 169] on button "Next" at bounding box center [136, 162] width 55 height 27
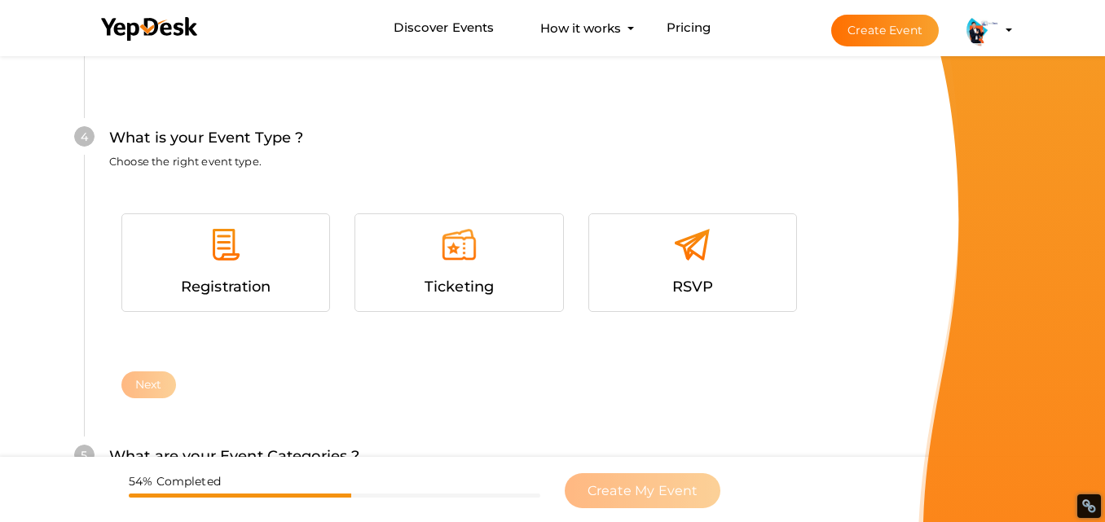
scroll to position [871, 0]
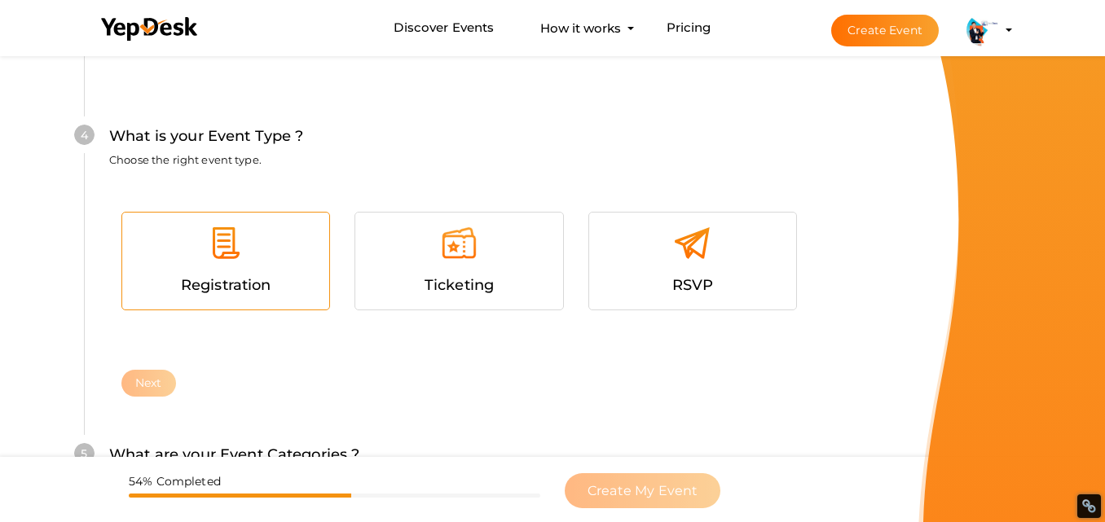
click at [257, 260] on div at bounding box center [225, 249] width 183 height 49
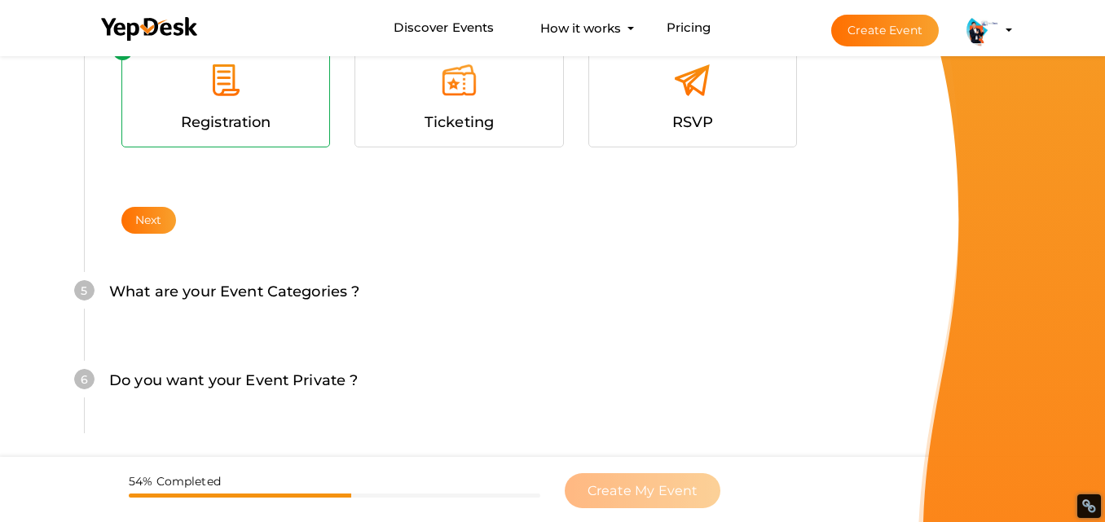
scroll to position [1098, 0]
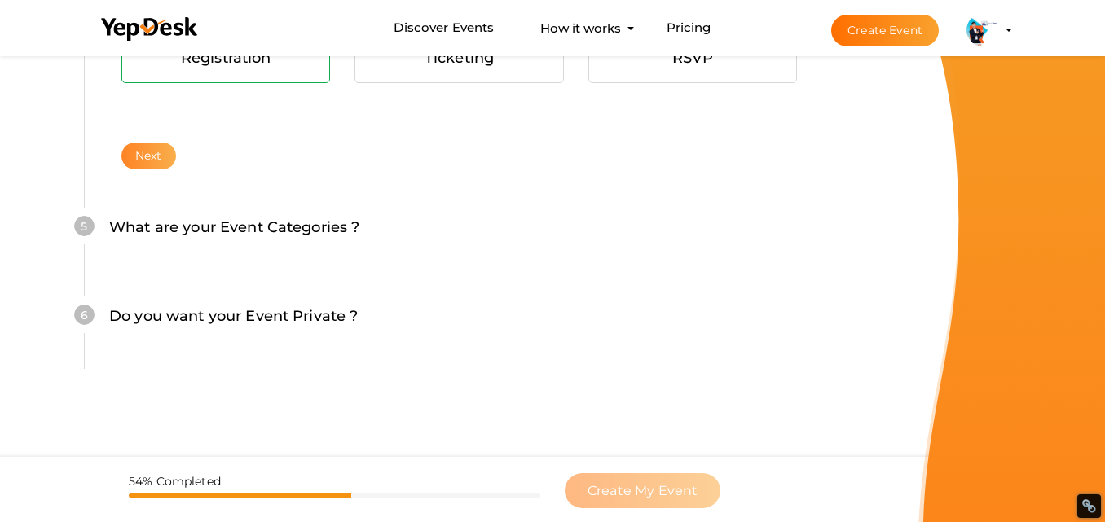
click at [165, 154] on button "Next" at bounding box center [148, 156] width 55 height 27
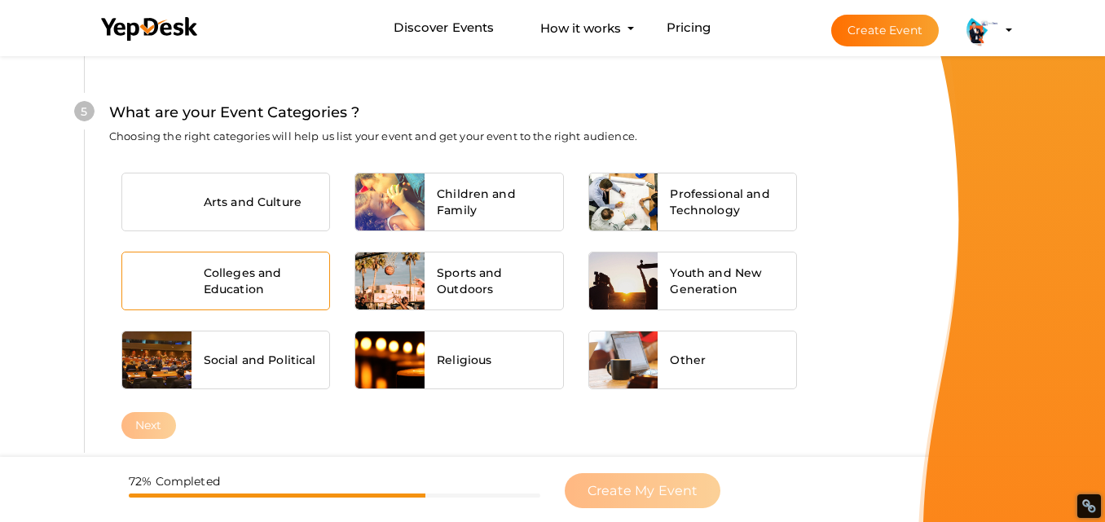
scroll to position [1214, 0]
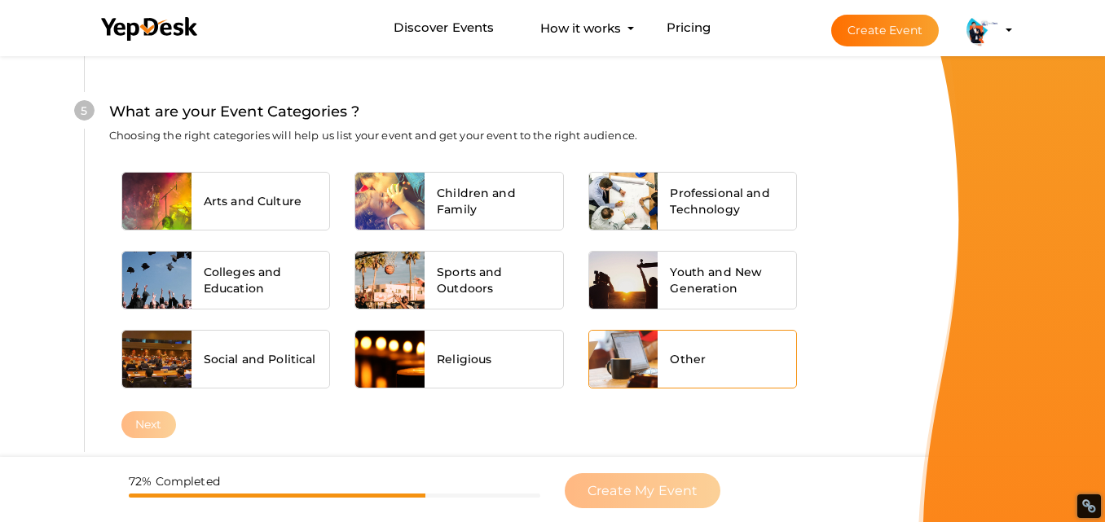
drag, startPoint x: 734, startPoint y: 343, endPoint x: 734, endPoint y: 352, distance: 9.0
click at [734, 342] on div "Other" at bounding box center [727, 359] width 139 height 57
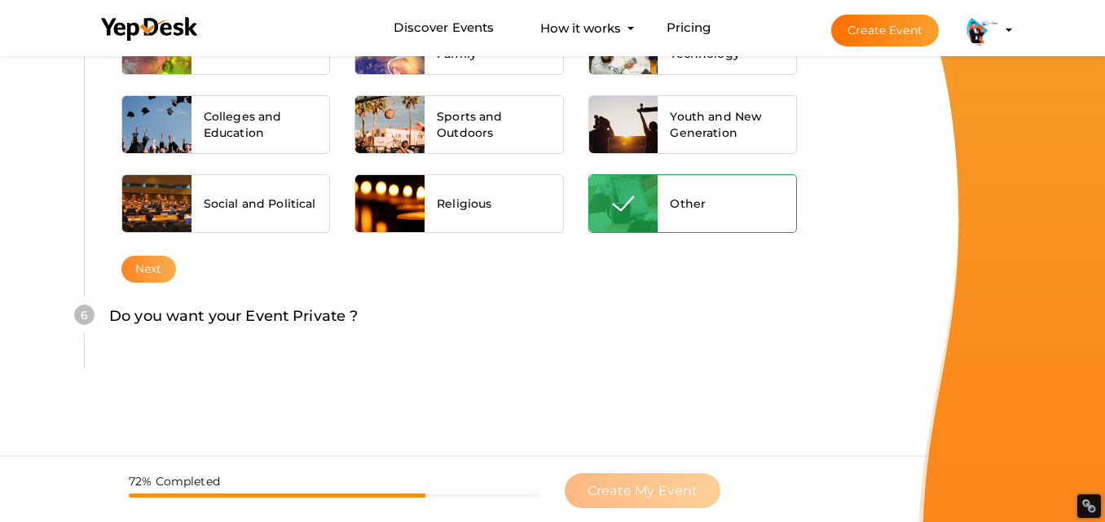
click at [139, 271] on button "Next" at bounding box center [148, 269] width 55 height 27
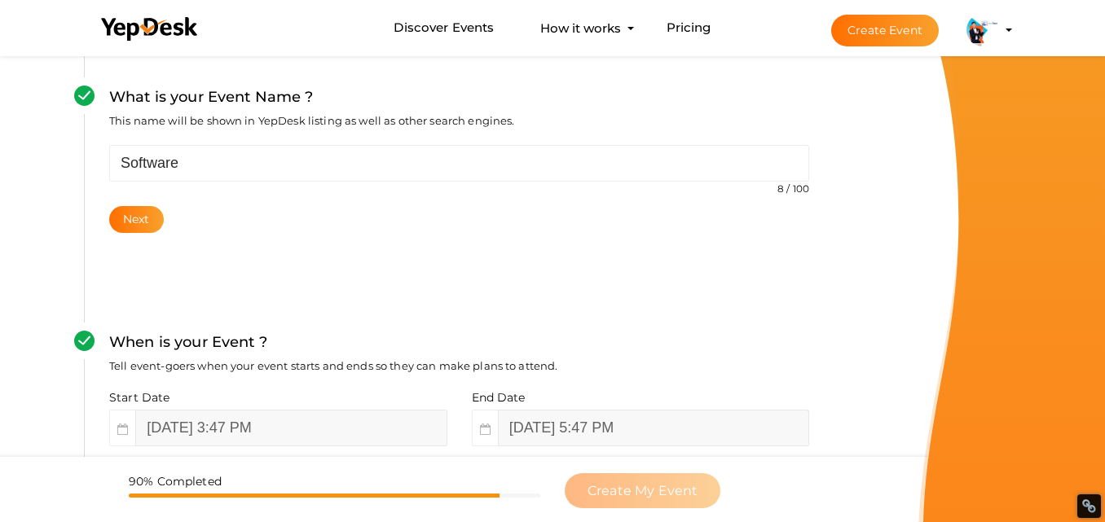
scroll to position [0, 0]
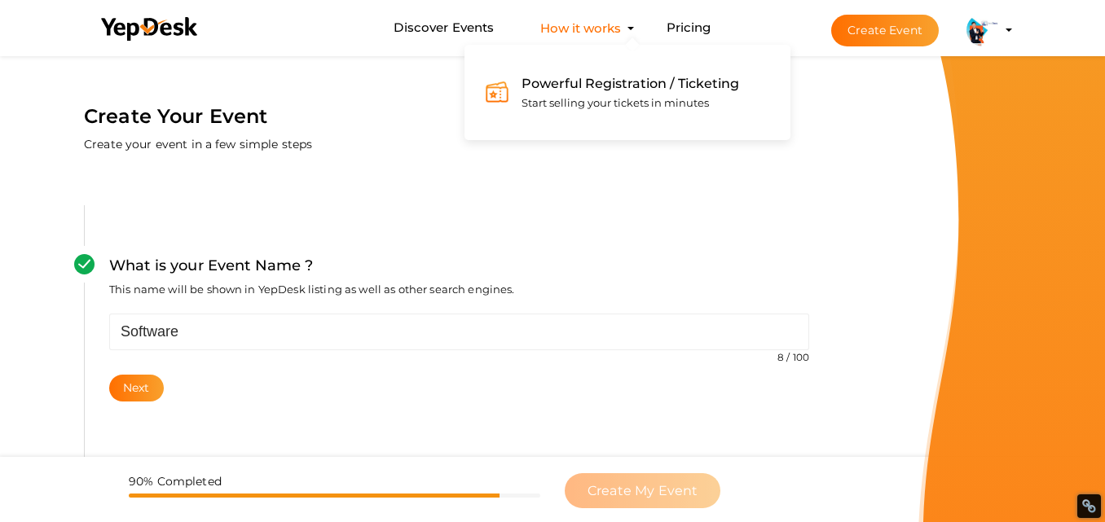
click at [614, 29] on button "How it works Powerful Registration / Ticketing Start selling your tickets in mi…" at bounding box center [581, 28] width 90 height 30
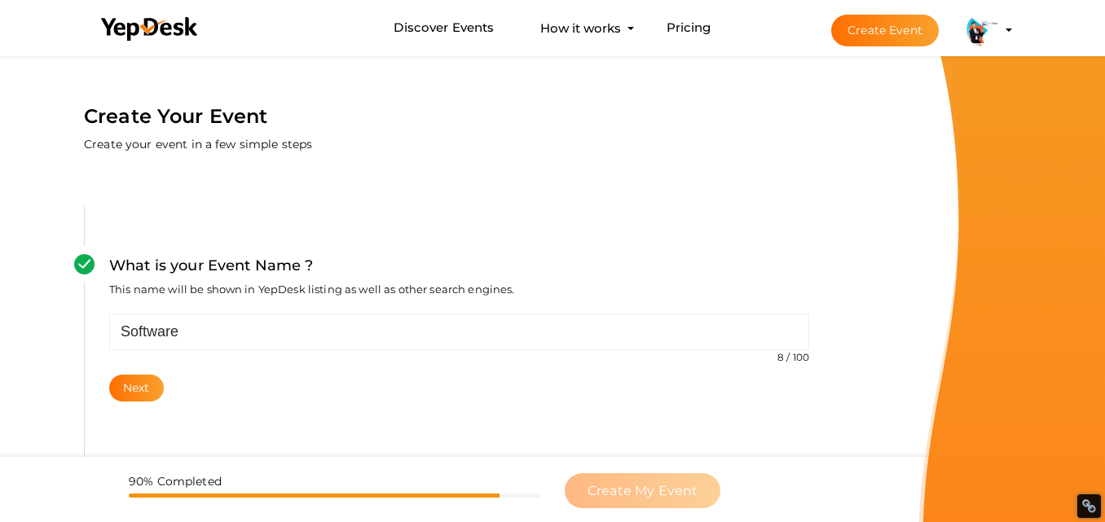
click at [990, 34] on img at bounding box center [983, 30] width 33 height 33
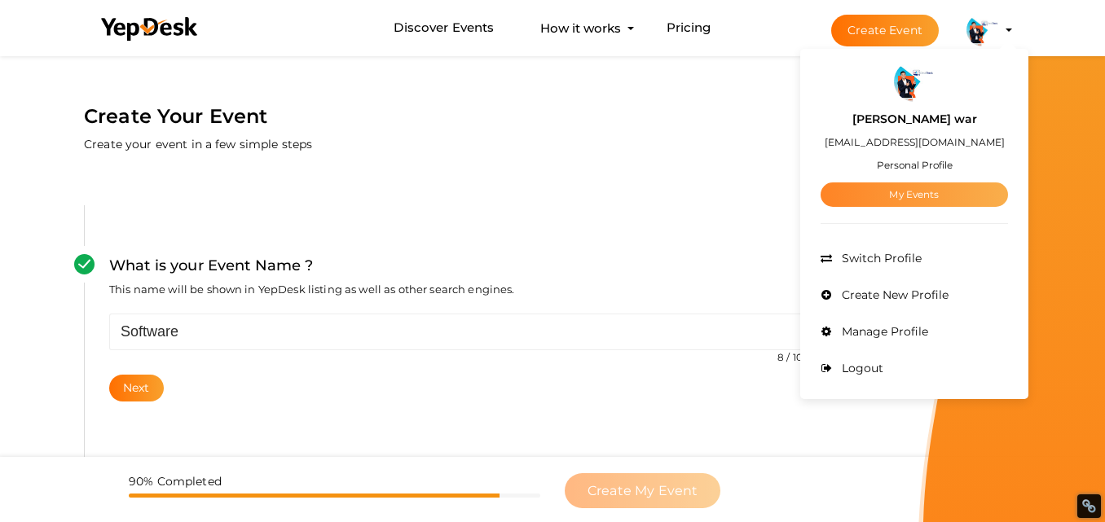
click at [903, 196] on link "My Events" at bounding box center [914, 195] width 187 height 24
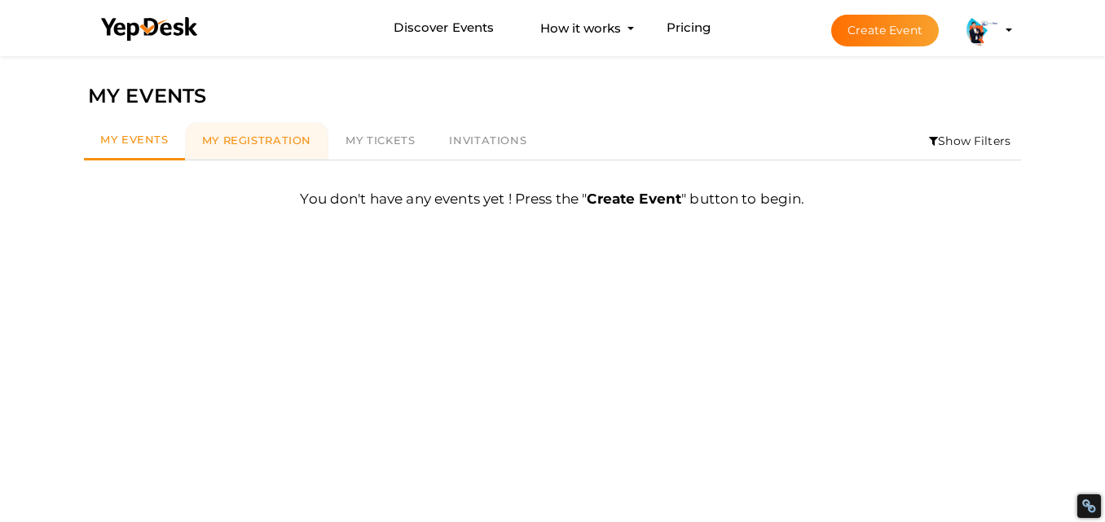
click at [249, 140] on span "My Registration" at bounding box center [256, 140] width 109 height 13
